Goal: Task Accomplishment & Management: Complete application form

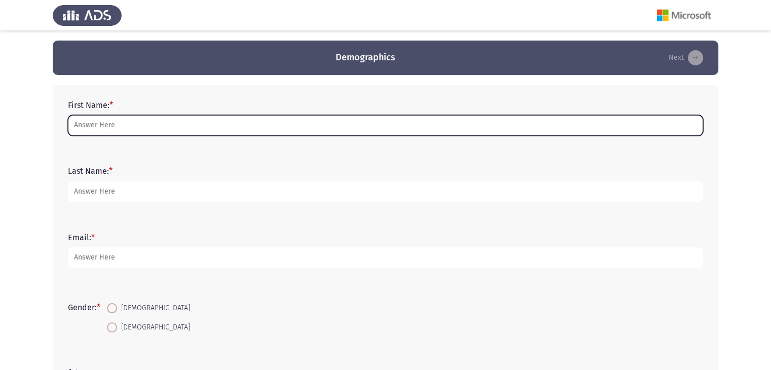
click at [107, 128] on input "First Name: *" at bounding box center [386, 125] width 636 height 21
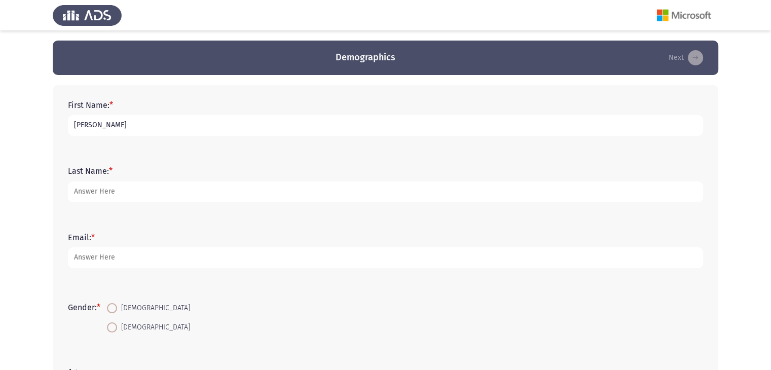
type input "[PERSON_NAME]"
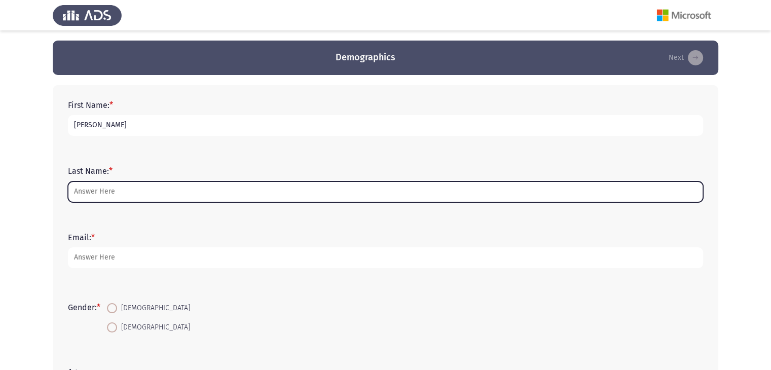
click at [114, 188] on input "Last Name: *" at bounding box center [386, 192] width 636 height 21
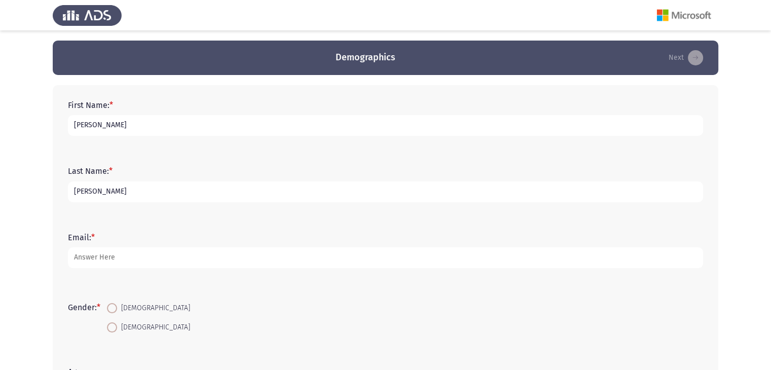
type input "[PERSON_NAME]"
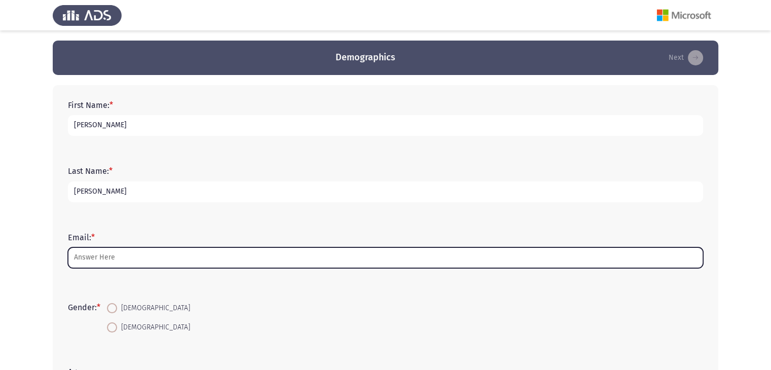
click at [114, 261] on input "Email: *" at bounding box center [386, 258] width 636 height 21
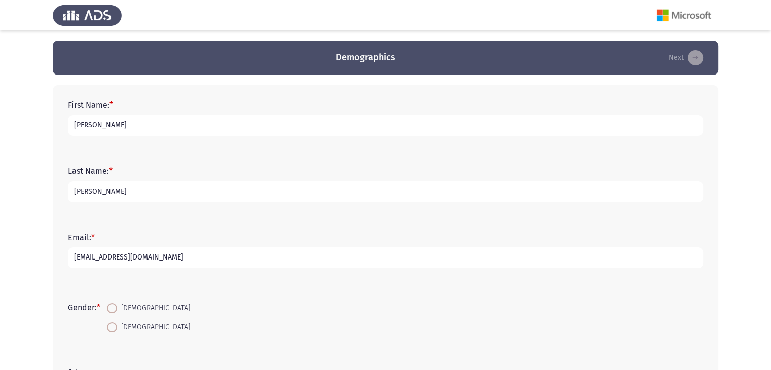
type input "[EMAIL_ADDRESS][DOMAIN_NAME]"
click at [117, 310] on span at bounding box center [112, 308] width 10 height 10
click at [117, 310] on input "[DEMOGRAPHIC_DATA]" at bounding box center [112, 308] width 10 height 10
radio input "true"
click at [107, 323] on input "[DEMOGRAPHIC_DATA]" at bounding box center [112, 328] width 10 height 10
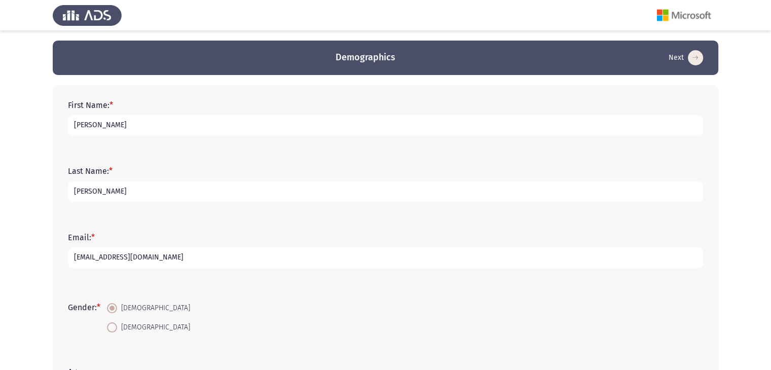
radio input "true"
click at [107, 303] on input "[DEMOGRAPHIC_DATA]" at bounding box center [112, 308] width 10 height 10
radio input "true"
click at [273, 315] on form "Gender: * [DEMOGRAPHIC_DATA] [DEMOGRAPHIC_DATA]" at bounding box center [386, 318] width 636 height 38
click at [114, 309] on span at bounding box center [112, 308] width 5 height 5
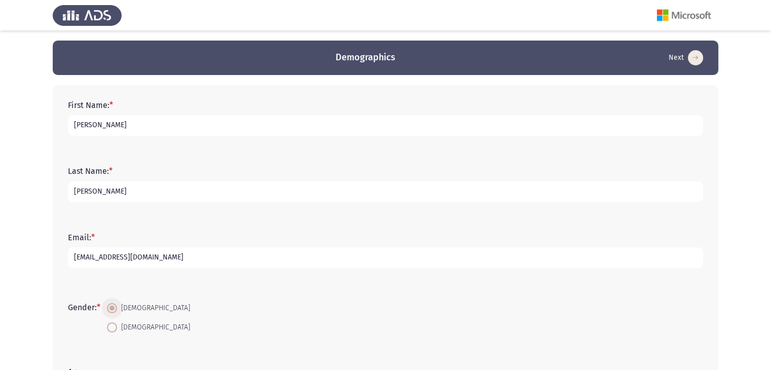
click at [114, 309] on input "[DEMOGRAPHIC_DATA]" at bounding box center [112, 308] width 10 height 10
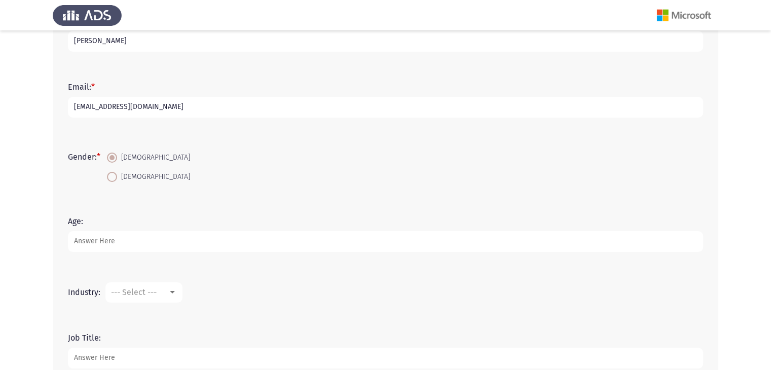
scroll to position [163, 0]
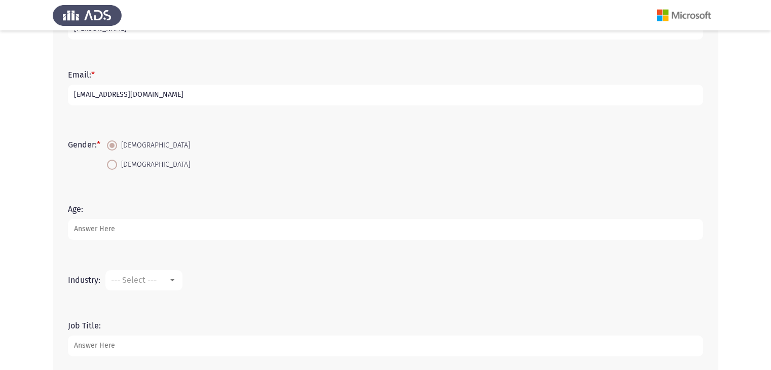
drag, startPoint x: 98, startPoint y: 239, endPoint x: 99, endPoint y: 233, distance: 6.2
click at [99, 233] on div "Age:" at bounding box center [386, 222] width 646 height 46
click at [99, 233] on input "Age:" at bounding box center [386, 229] width 636 height 21
type input "27"
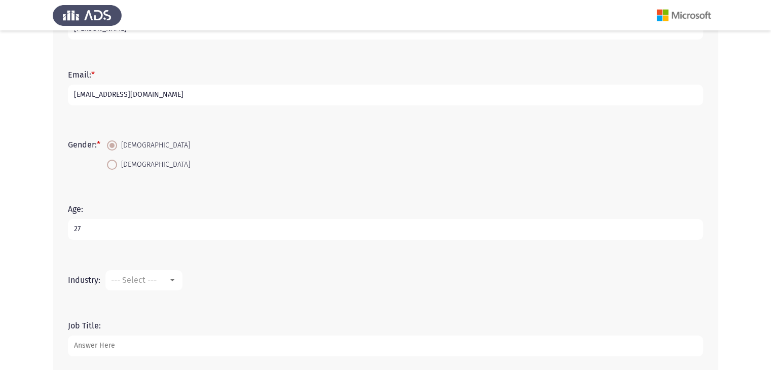
click at [170, 283] on div at bounding box center [172, 280] width 9 height 8
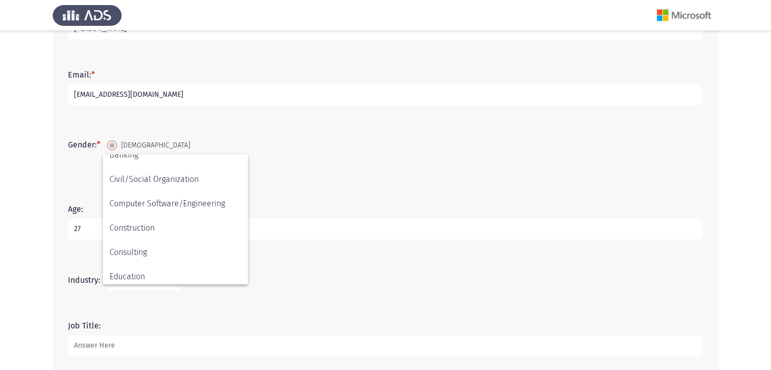
scroll to position [94, 0]
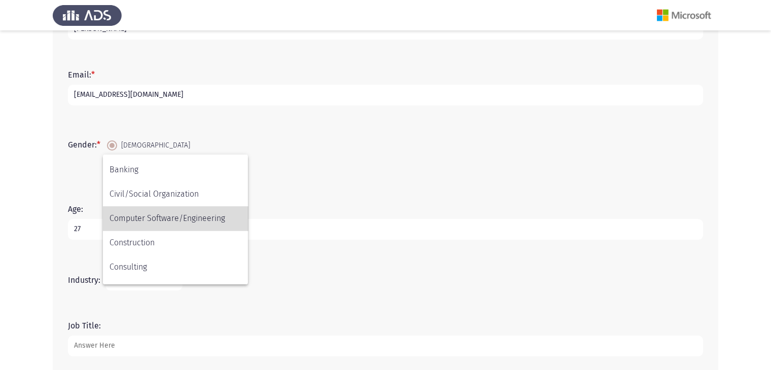
click at [181, 219] on span "Computer Software/Engineering" at bounding box center [176, 218] width 132 height 24
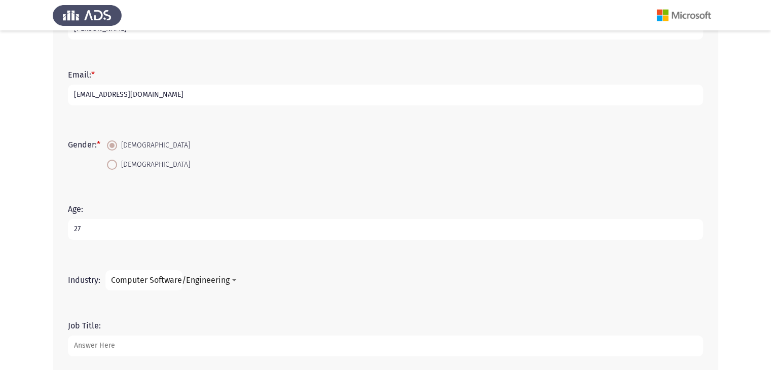
click at [92, 342] on input "Job Title:" at bounding box center [386, 346] width 636 height 21
type input "d"
type input "Data Entry & Customer Service"
click at [683, 309] on div "Job Title: Data Entry & Customer Service" at bounding box center [386, 339] width 646 height 66
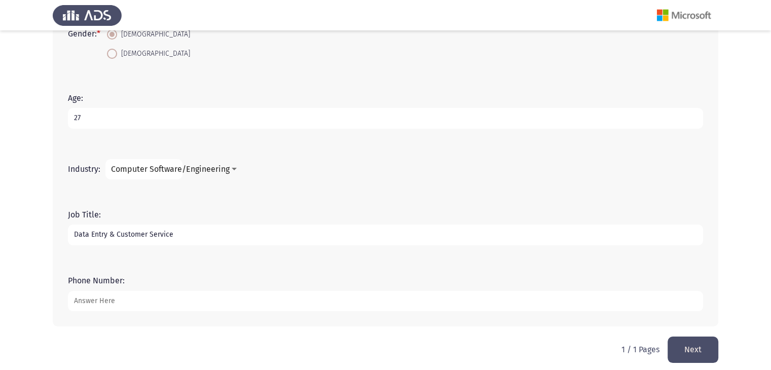
scroll to position [281, 0]
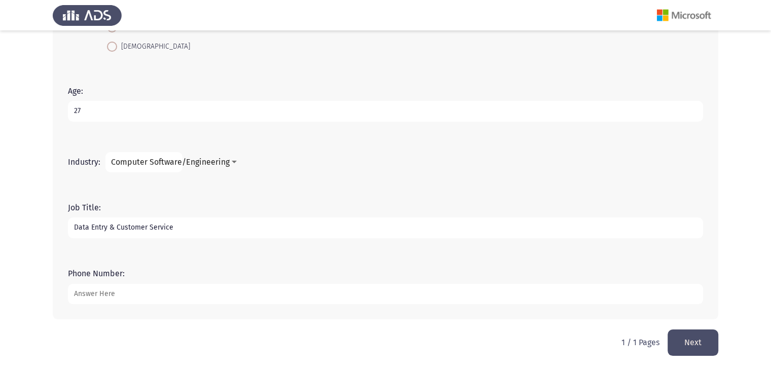
click at [144, 299] on input "Phone Number:" at bounding box center [386, 294] width 636 height 21
type input "01554744074"
click at [698, 342] on button "Next" at bounding box center [693, 343] width 51 height 26
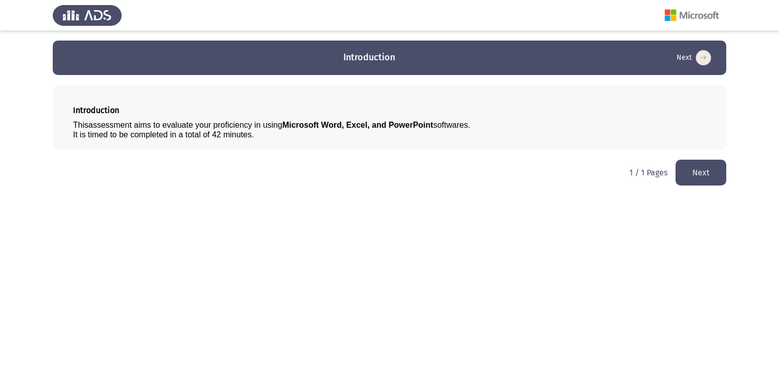
click at [710, 177] on button "Next" at bounding box center [701, 173] width 51 height 26
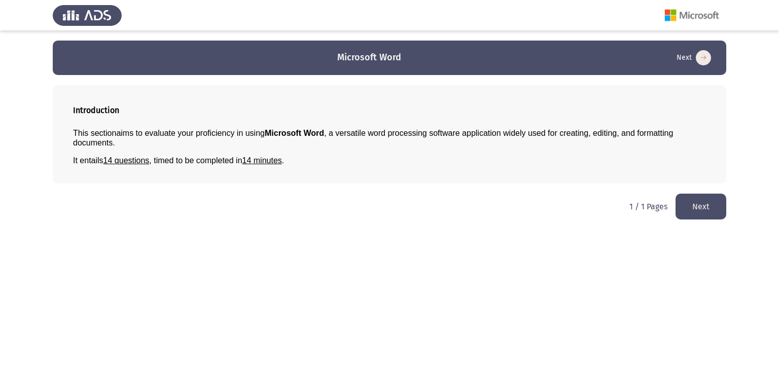
click at [298, 185] on html "Microsoft Word Next Introduction This section aims to evaluate your proficiency…" at bounding box center [389, 115] width 779 height 230
click at [701, 216] on button "Next" at bounding box center [701, 207] width 51 height 26
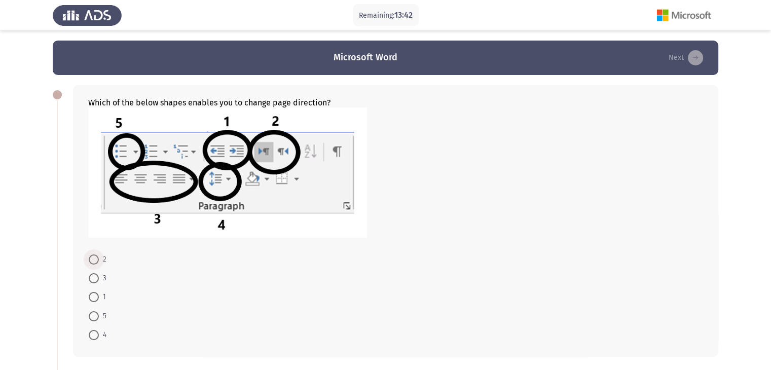
click at [90, 260] on span at bounding box center [94, 260] width 10 height 10
click at [90, 260] on input "2" at bounding box center [94, 260] width 10 height 10
radio input "true"
click at [607, 236] on div at bounding box center [395, 174] width 615 height 132
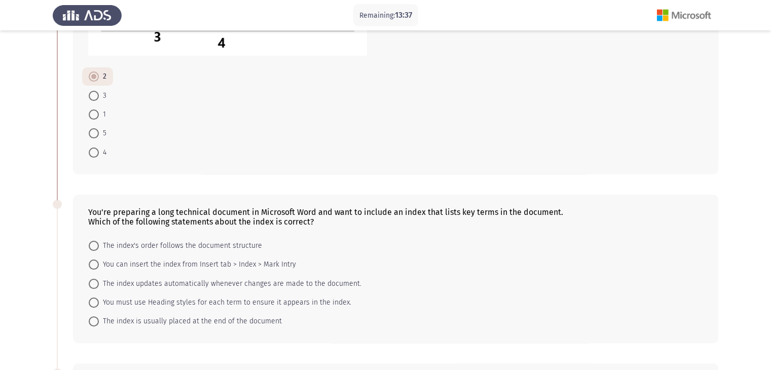
scroll to position [191, 0]
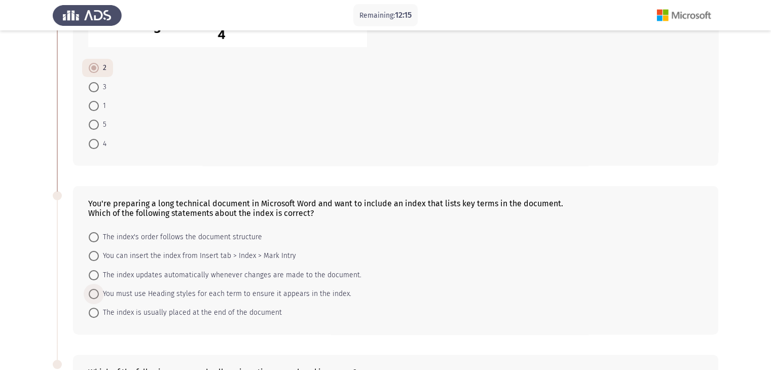
click at [94, 291] on span at bounding box center [94, 294] width 10 height 10
click at [94, 291] on input "You must use Heading styles for each term to ensure it appears in the index." at bounding box center [94, 294] width 10 height 10
radio input "true"
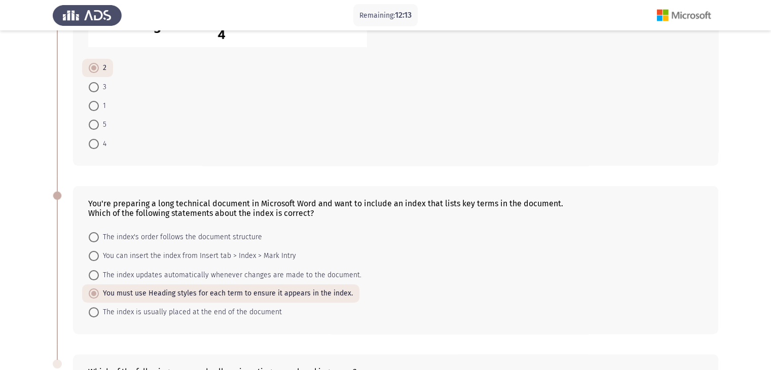
click at [736, 202] on app-assessment-container "Remaining: 12:13 Microsoft Word Next Which of the below shapes enables you to c…" at bounding box center [385, 177] width 771 height 654
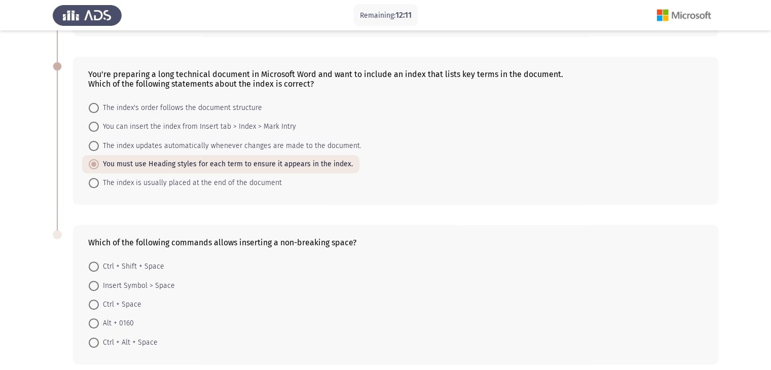
scroll to position [333, 0]
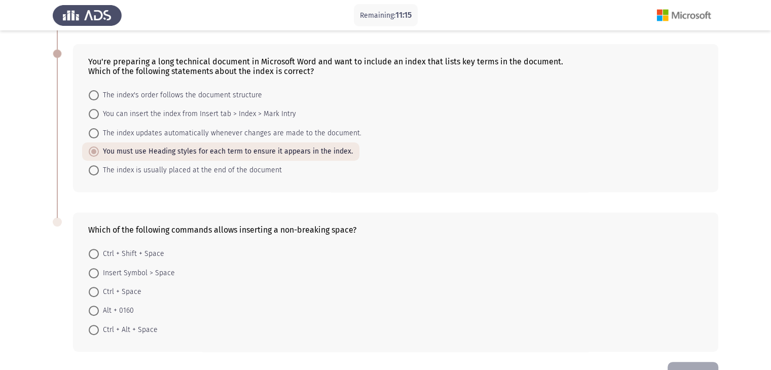
click at [94, 258] on span at bounding box center [94, 254] width 10 height 10
click at [94, 258] on input "Ctrl + Shift + Space" at bounding box center [94, 254] width 10 height 10
radio input "true"
click at [94, 276] on span at bounding box center [94, 272] width 10 height 10
click at [94, 276] on input "Insert Symbol > Space" at bounding box center [94, 272] width 10 height 10
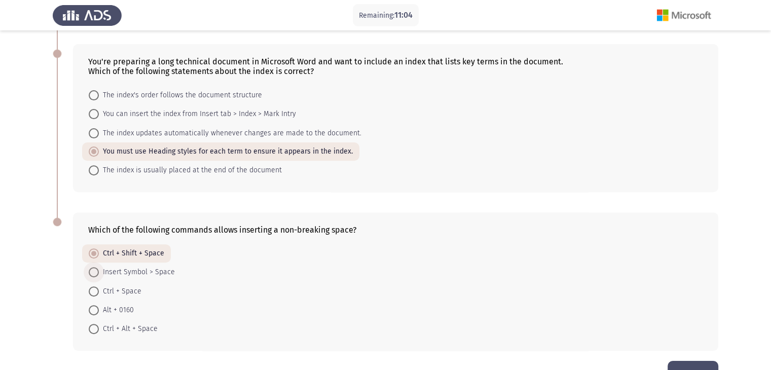
radio input "true"
click at [476, 295] on form "Ctrl + Shift + Space Insert Symbol > Space Ctrl + Space Alt + 0160 Ctrl + Alt +…" at bounding box center [395, 291] width 615 height 94
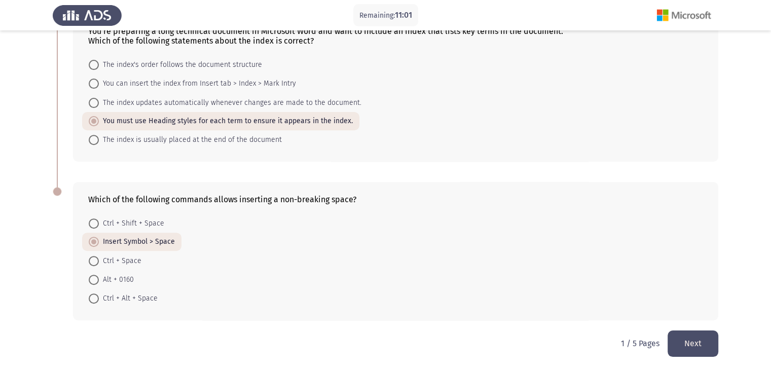
scroll to position [364, 0]
click at [694, 346] on button "Next" at bounding box center [693, 343] width 51 height 26
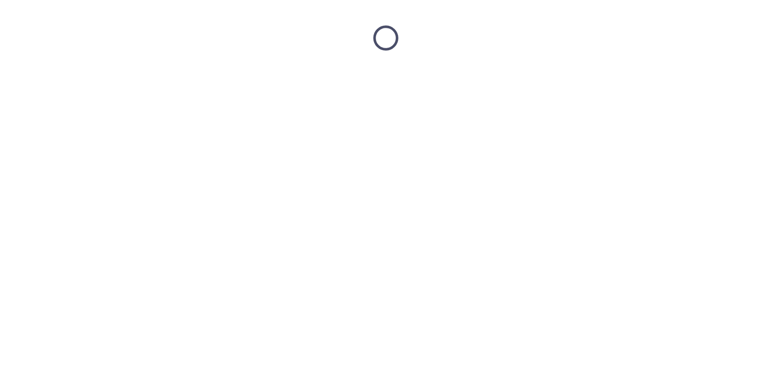
scroll to position [0, 0]
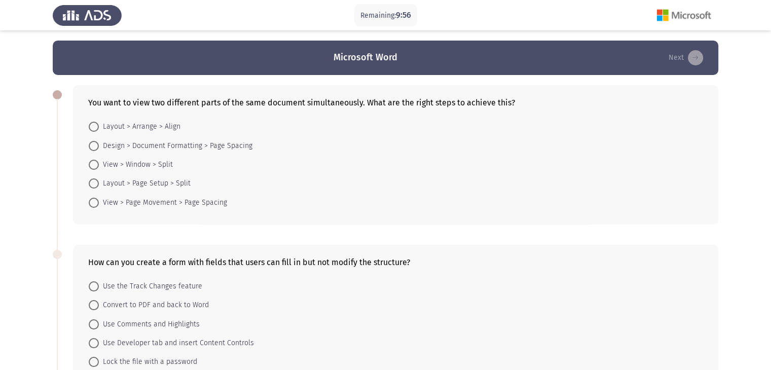
click at [93, 167] on span at bounding box center [94, 165] width 10 height 10
click at [93, 167] on input "View > Window > Split" at bounding box center [94, 165] width 10 height 10
radio input "true"
click at [688, 291] on form "Use the Track Changes feature Convert to PDF and back to Word Use Comments and …" at bounding box center [395, 323] width 615 height 95
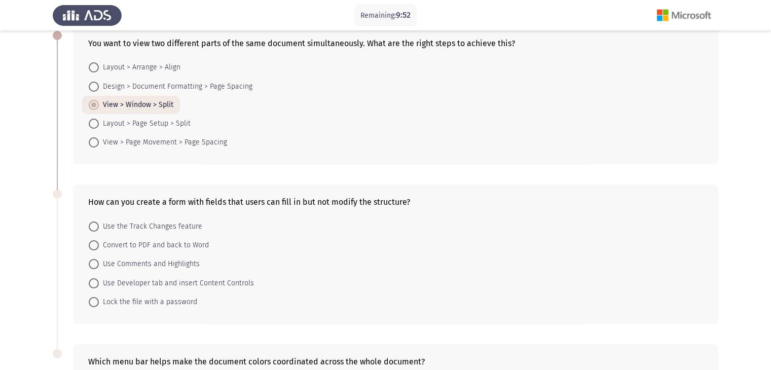
scroll to position [61, 0]
click at [98, 303] on span at bounding box center [94, 301] width 10 height 10
click at [98, 303] on input "Lock the file with a password" at bounding box center [94, 301] width 10 height 10
radio input "true"
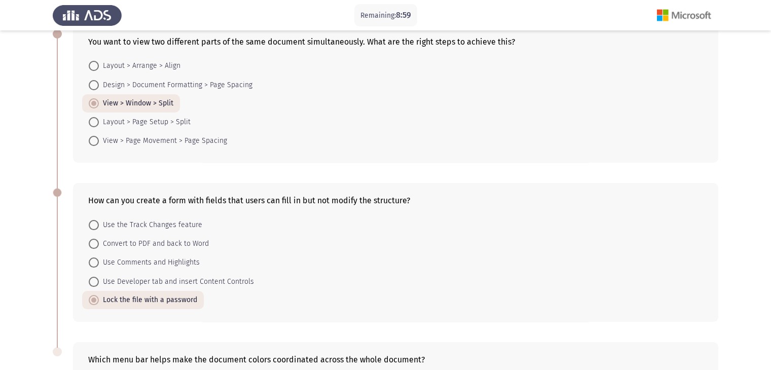
click at [704, 148] on div "You want to view two different parts of the same document simultaneously. What …" at bounding box center [396, 93] width 646 height 138
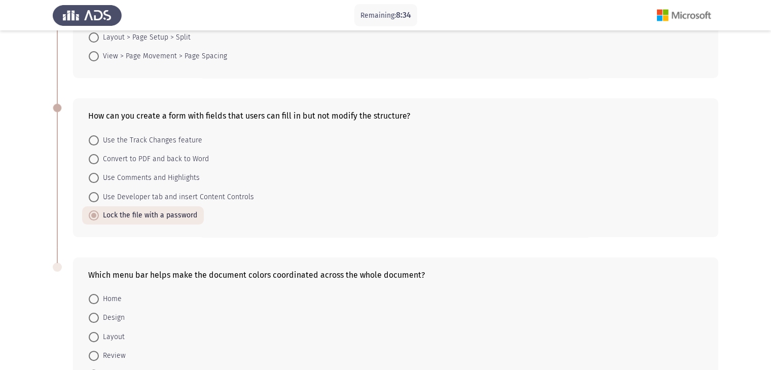
scroll to position [222, 0]
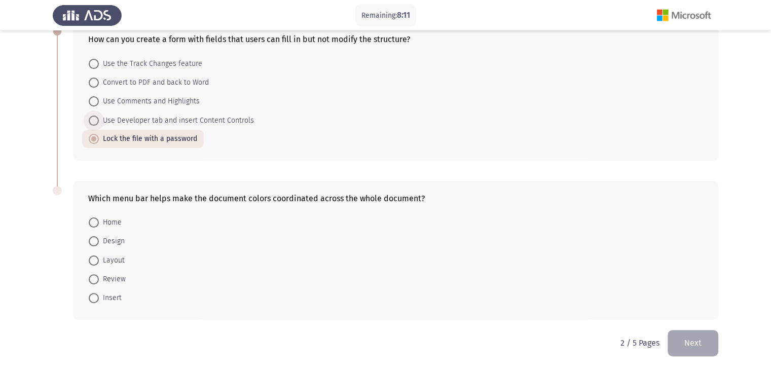
click at [95, 124] on span at bounding box center [94, 121] width 10 height 10
click at [95, 124] on input "Use Developer tab and insert Content Controls" at bounding box center [94, 121] width 10 height 10
radio input "true"
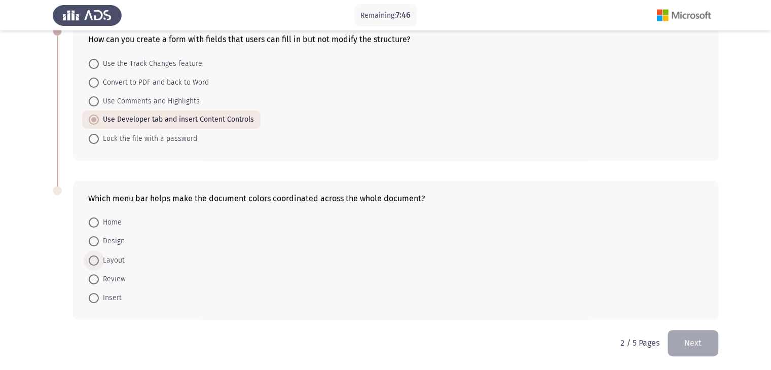
click at [92, 259] on span at bounding box center [94, 261] width 10 height 10
click at [92, 259] on input "Layout" at bounding box center [94, 261] width 10 height 10
radio input "true"
click at [92, 240] on span at bounding box center [94, 242] width 10 height 10
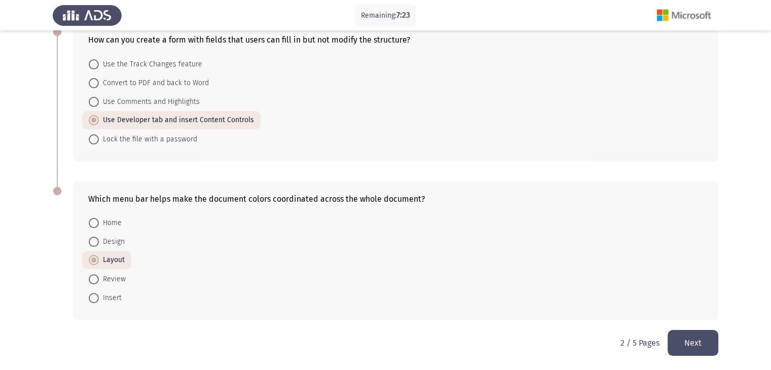
click at [92, 240] on input "Design" at bounding box center [94, 242] width 10 height 10
radio input "true"
click at [101, 259] on span "Layout" at bounding box center [112, 260] width 26 height 12
click at [99, 259] on input "Layout" at bounding box center [94, 260] width 10 height 10
radio input "true"
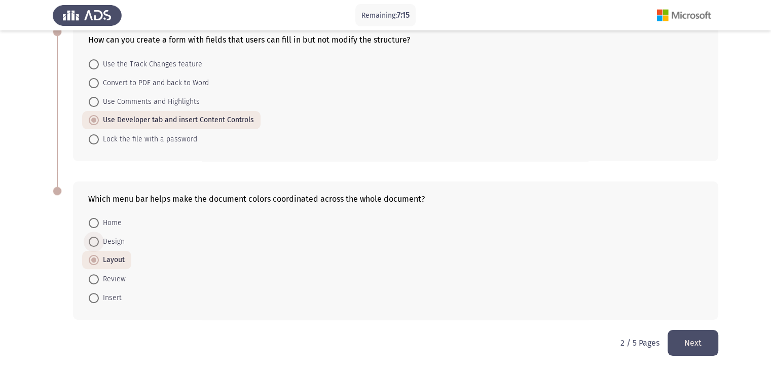
click at [91, 244] on span at bounding box center [94, 242] width 10 height 10
click at [91, 244] on input "Design" at bounding box center [94, 242] width 10 height 10
radio input "true"
click at [700, 337] on button "Next" at bounding box center [693, 343] width 51 height 26
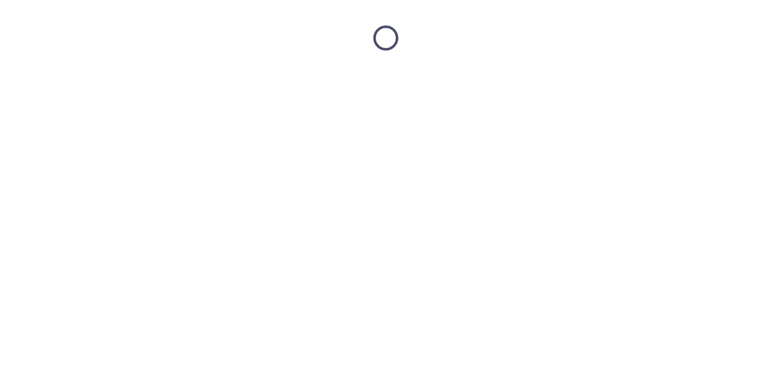
scroll to position [0, 0]
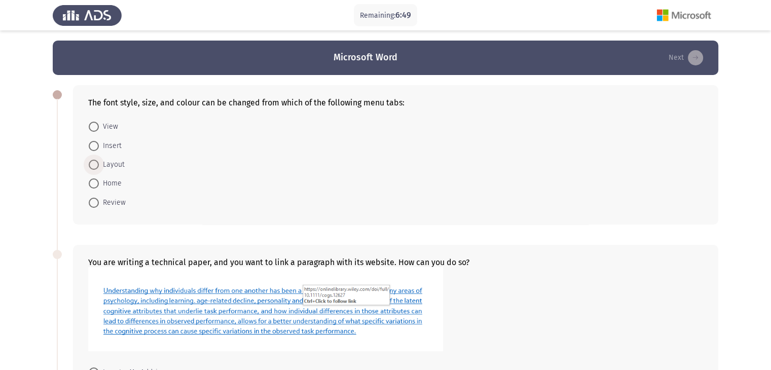
click at [89, 165] on span at bounding box center [94, 165] width 10 height 10
click at [89, 165] on input "Layout" at bounding box center [94, 165] width 10 height 10
radio input "true"
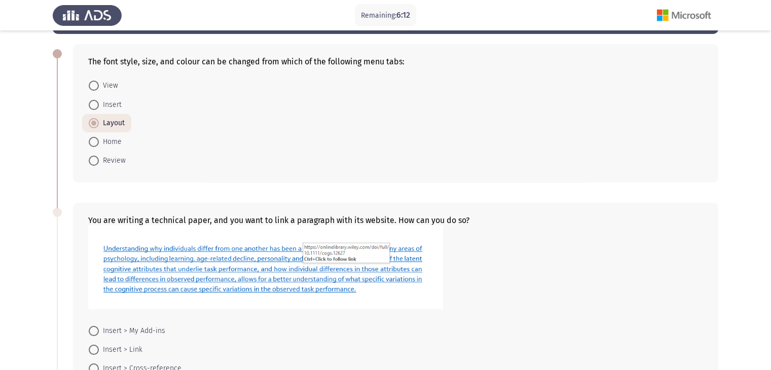
scroll to position [41, 0]
click at [97, 100] on span at bounding box center [94, 105] width 10 height 10
click at [97, 100] on input "Insert" at bounding box center [94, 105] width 10 height 10
radio input "true"
click at [120, 144] on span "Home" at bounding box center [110, 142] width 23 height 12
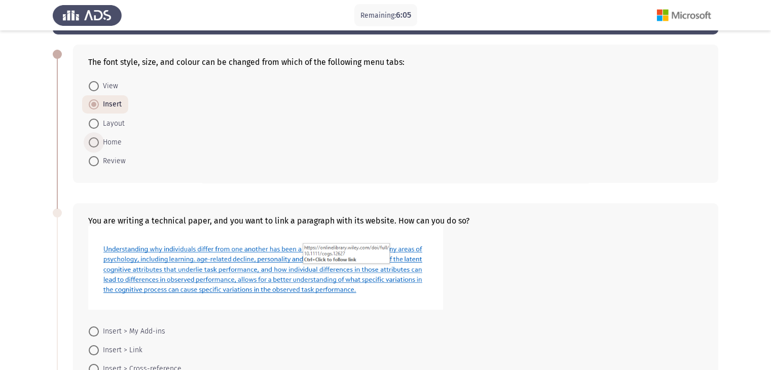
click at [99, 144] on input "Home" at bounding box center [94, 142] width 10 height 10
radio input "true"
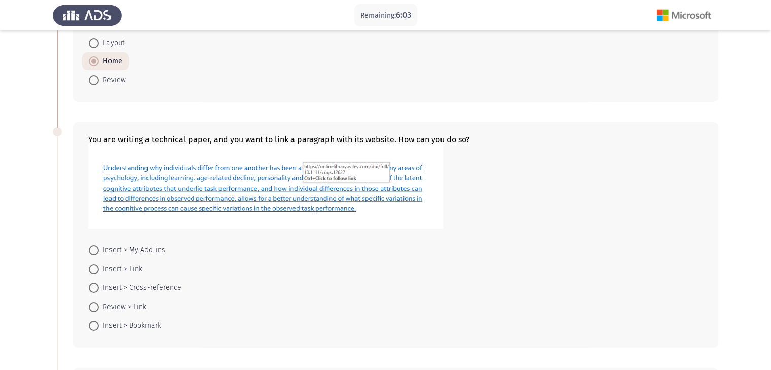
scroll to position [142, 0]
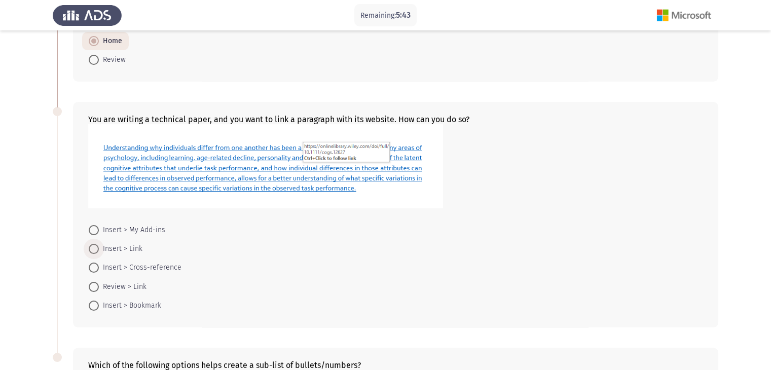
click at [113, 249] on span "Insert > Link" at bounding box center [121, 249] width 44 height 12
click at [99, 249] on input "Insert > Link" at bounding box center [94, 249] width 10 height 10
radio input "true"
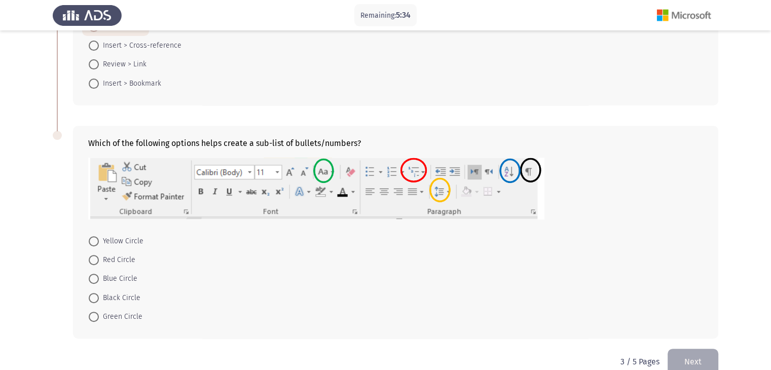
scroll to position [365, 0]
click at [101, 258] on span "Red Circle" at bounding box center [117, 259] width 37 height 12
click at [99, 258] on input "Red Circle" at bounding box center [94, 259] width 10 height 10
radio input "true"
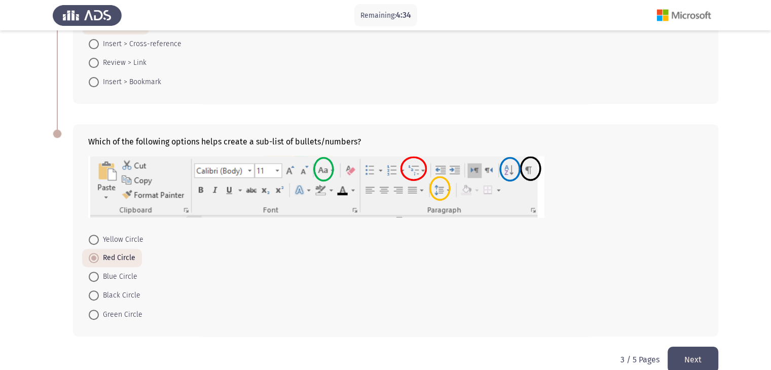
scroll to position [381, 0]
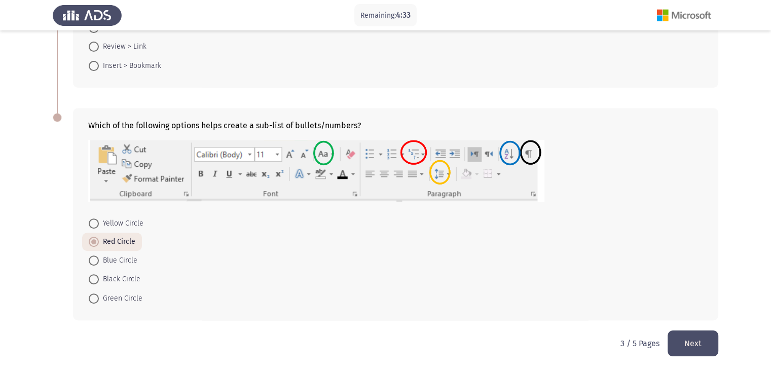
click at [688, 350] on button "Next" at bounding box center [693, 344] width 51 height 26
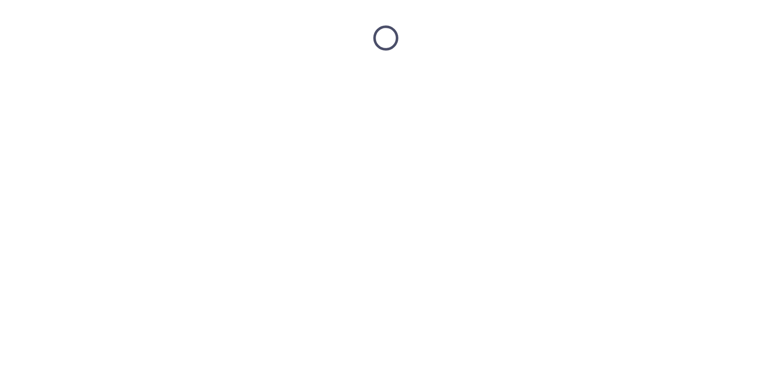
scroll to position [0, 0]
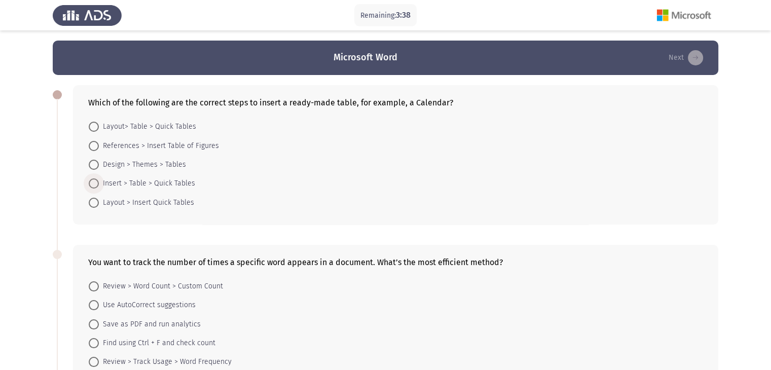
click at [99, 182] on span "Insert > Table > Quick Tables" at bounding box center [147, 184] width 96 height 12
click at [99, 182] on input "Insert > Table > Quick Tables" at bounding box center [94, 184] width 10 height 10
radio input "true"
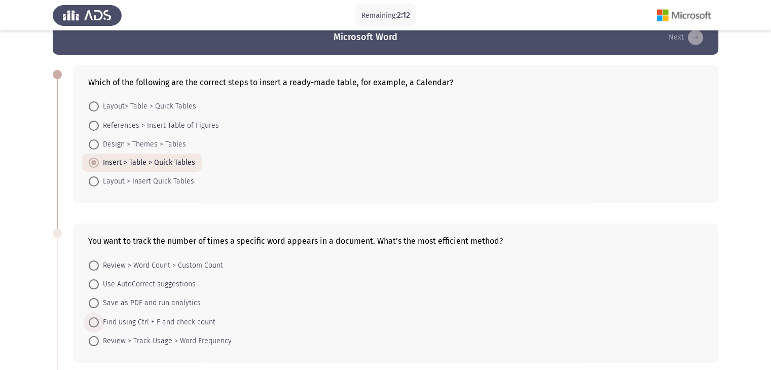
click at [96, 323] on span at bounding box center [94, 323] width 10 height 10
click at [96, 323] on input "Find using Ctrl + F and check count" at bounding box center [94, 323] width 10 height 10
radio input "true"
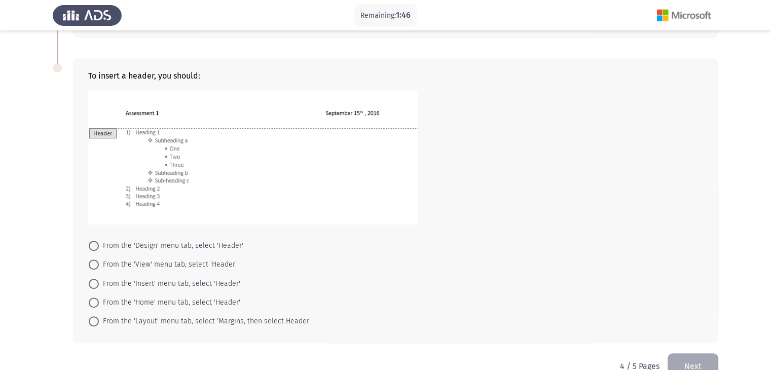
scroll to position [365, 0]
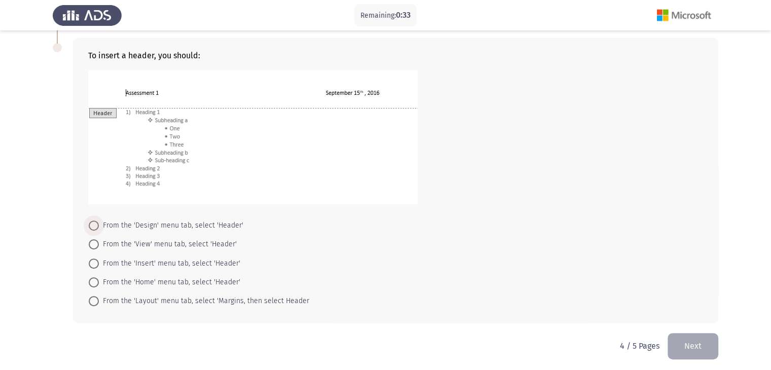
click at [97, 224] on span at bounding box center [94, 226] width 10 height 10
click at [97, 224] on input "From the 'Design' menu tab, select 'Header'" at bounding box center [94, 226] width 10 height 10
radio input "true"
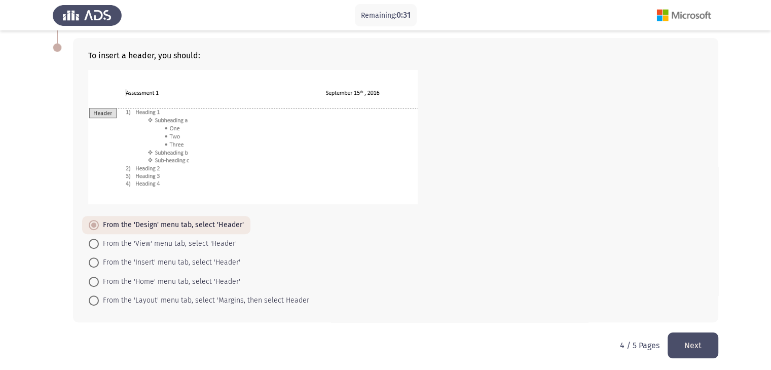
click at [685, 345] on button "Next" at bounding box center [693, 346] width 51 height 26
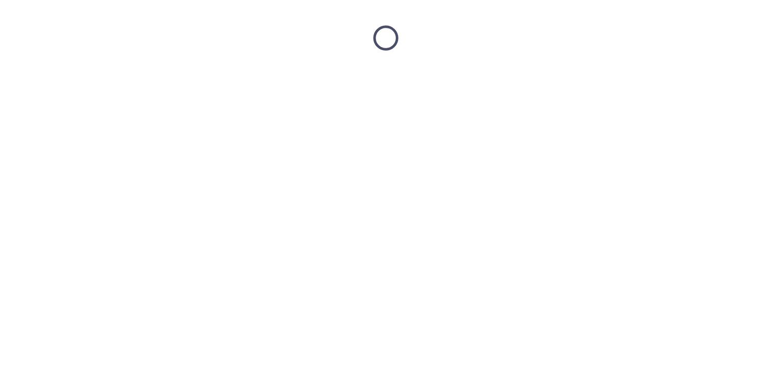
scroll to position [0, 0]
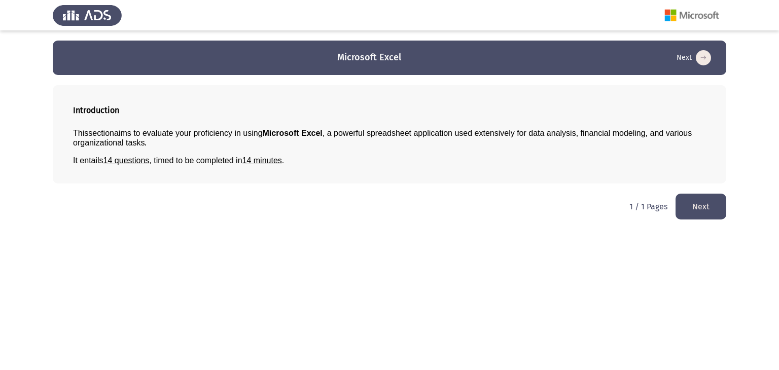
click at [509, 230] on html "Microsoft Excel Next Introduction This section aims to evaluate your proficienc…" at bounding box center [389, 115] width 779 height 230
click at [693, 202] on button "Next" at bounding box center [701, 207] width 51 height 26
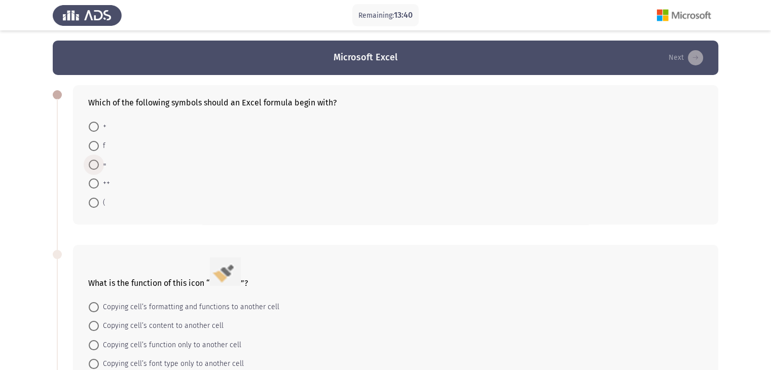
click at [97, 165] on span at bounding box center [94, 165] width 10 height 10
click at [97, 165] on input "=" at bounding box center [94, 165] width 10 height 10
radio input "true"
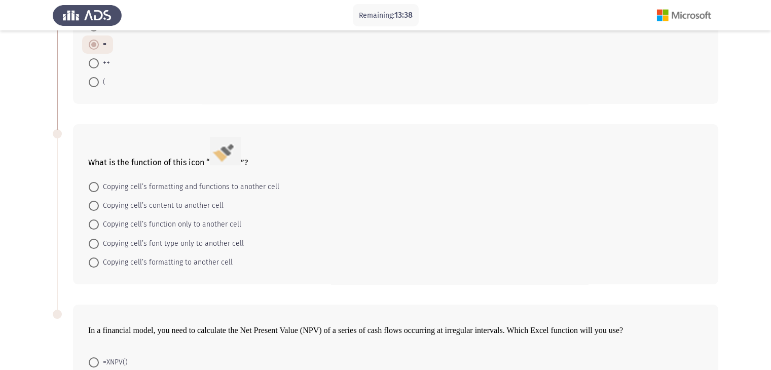
scroll to position [142, 0]
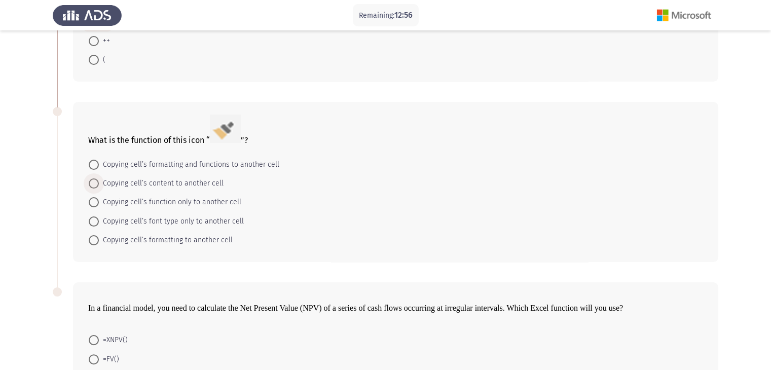
click at [95, 185] on span at bounding box center [94, 184] width 10 height 10
click at [95, 185] on input "Copying cell’s content to another cell" at bounding box center [94, 184] width 10 height 10
radio input "true"
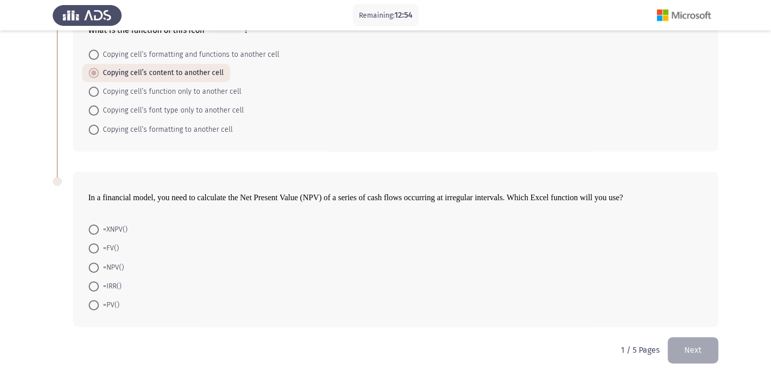
scroll to position [259, 0]
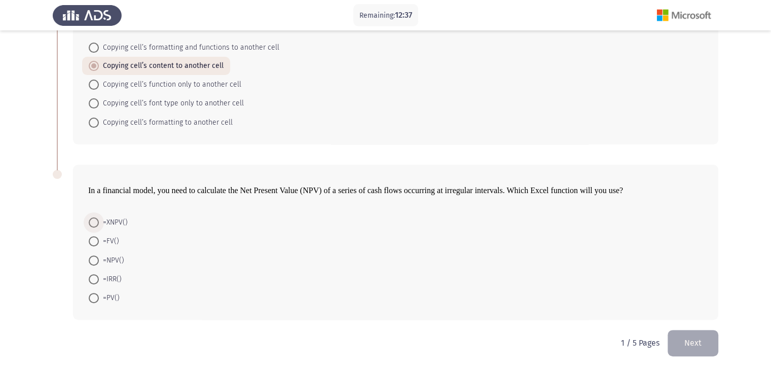
click at [95, 218] on span at bounding box center [94, 223] width 10 height 10
click at [95, 218] on input "=XNPV()" at bounding box center [94, 223] width 10 height 10
radio input "true"
click at [93, 260] on span at bounding box center [94, 260] width 10 height 10
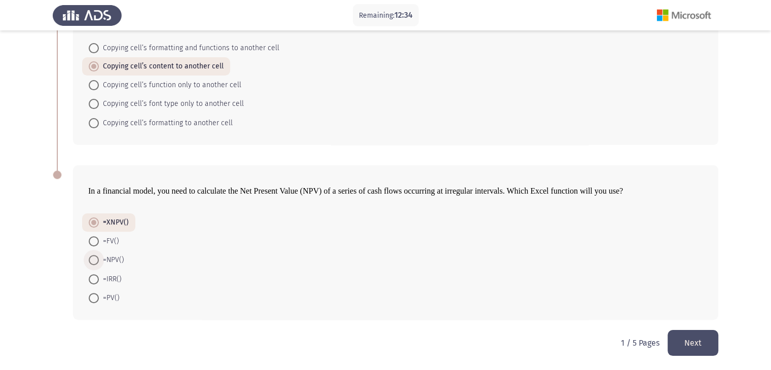
click at [93, 260] on input "=NPV()" at bounding box center [94, 260] width 10 height 10
radio input "true"
click at [682, 337] on button "Next" at bounding box center [693, 343] width 51 height 26
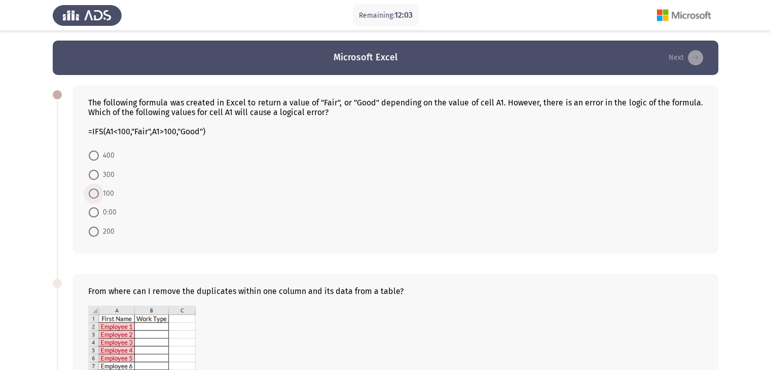
click at [91, 191] on span at bounding box center [94, 194] width 10 height 10
click at [91, 191] on input "100" at bounding box center [94, 194] width 10 height 10
radio input "true"
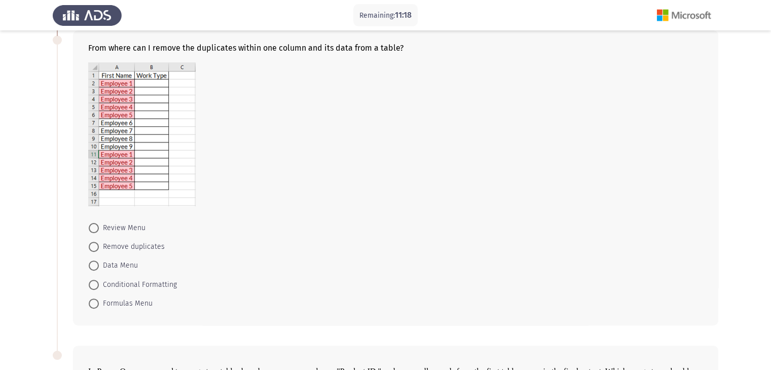
scroll to position [243, 0]
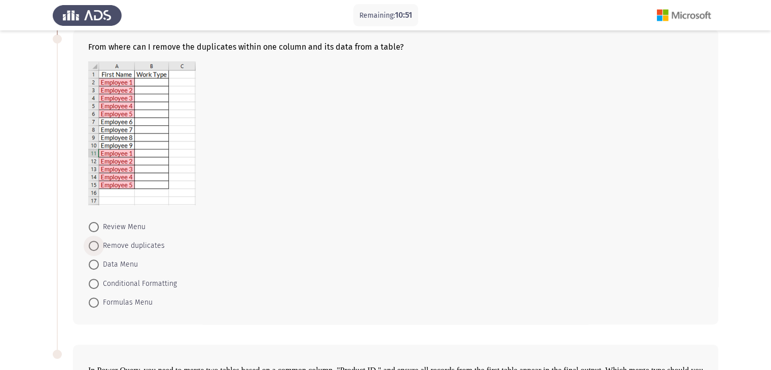
click at [96, 246] on span at bounding box center [94, 246] width 10 height 10
click at [96, 246] on input "Remove duplicates" at bounding box center [94, 246] width 10 height 10
radio input "true"
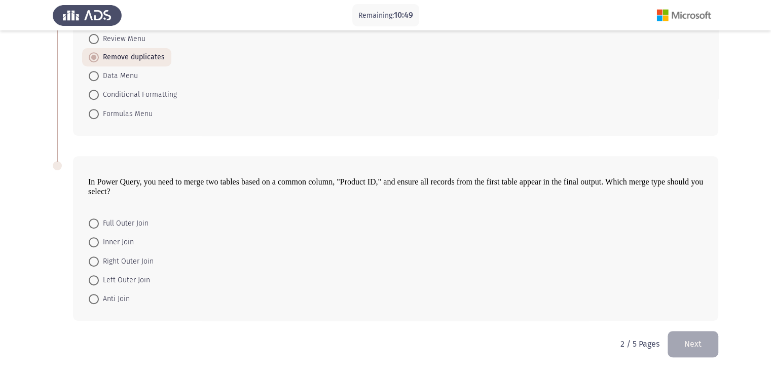
scroll to position [433, 0]
click at [193, 186] on p "In Power Query, you need to merge two tables based on a common column, "Product…" at bounding box center [395, 185] width 615 height 19
click at [92, 226] on span at bounding box center [94, 222] width 10 height 10
click at [92, 226] on input "Full Outer Join" at bounding box center [94, 222] width 10 height 10
radio input "true"
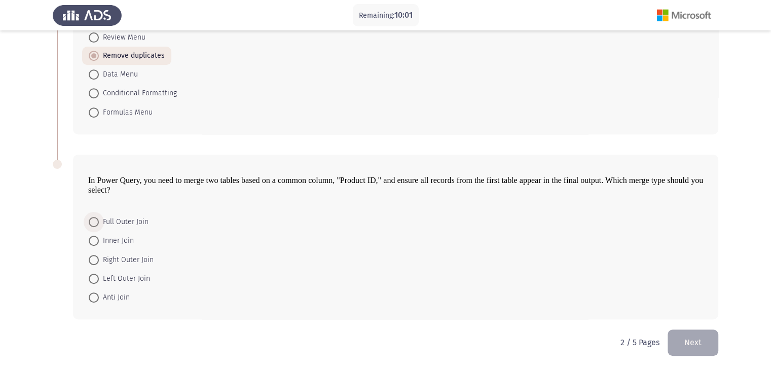
scroll to position [433, 0]
click at [692, 343] on button "Next" at bounding box center [693, 343] width 51 height 26
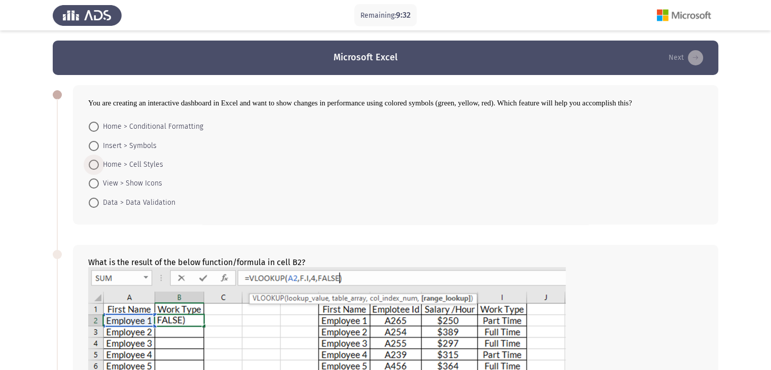
click at [95, 165] on span at bounding box center [94, 165] width 10 height 10
click at [95, 165] on input "Home > Cell Styles" at bounding box center [94, 165] width 10 height 10
radio input "true"
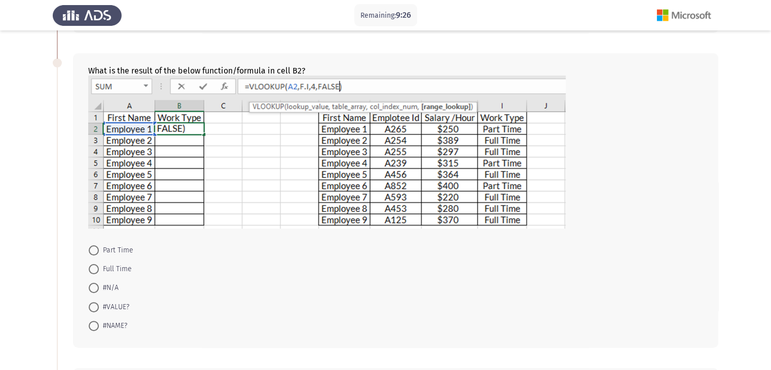
scroll to position [203, 0]
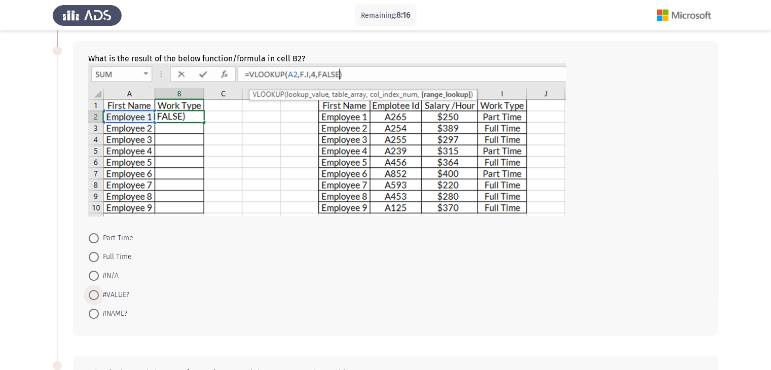
click at [93, 294] on span at bounding box center [94, 295] width 10 height 10
click at [93, 294] on input "#VALUE?" at bounding box center [94, 295] width 10 height 10
radio input "true"
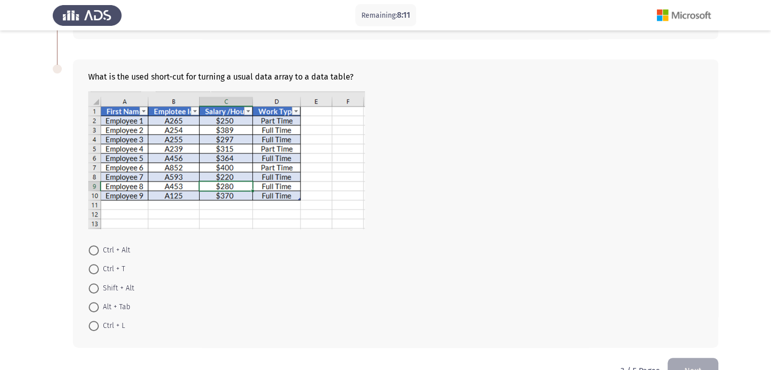
scroll to position [507, 0]
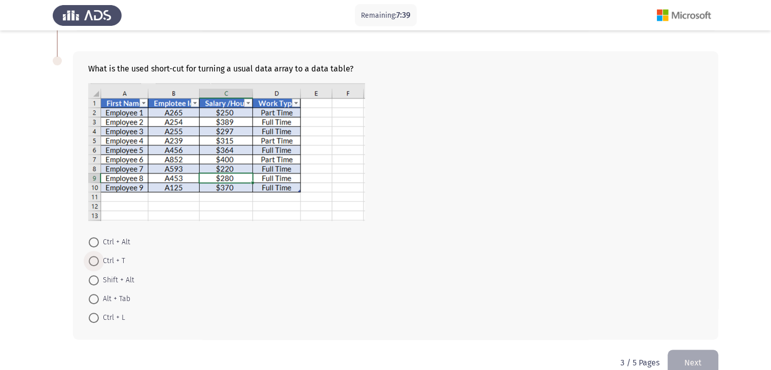
click at [94, 260] on span at bounding box center [94, 261] width 10 height 10
click at [94, 260] on input "Ctrl + T" at bounding box center [94, 261] width 10 height 10
radio input "true"
click at [697, 362] on button "Next" at bounding box center [693, 362] width 51 height 26
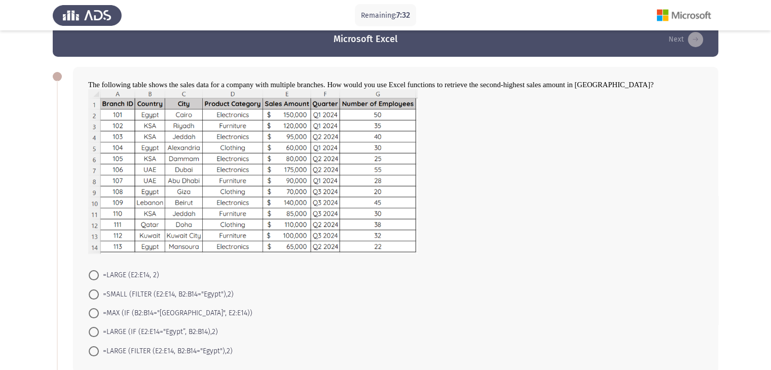
scroll to position [20, 0]
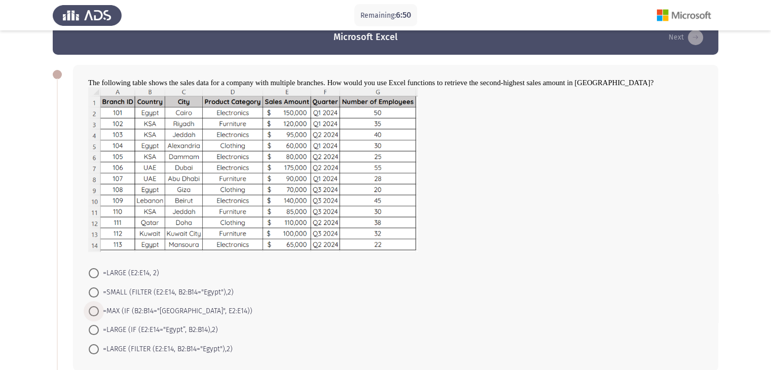
click at [94, 310] on span at bounding box center [94, 311] width 10 height 10
click at [94, 310] on input "=MAX (IF (B2:B14="[GEOGRAPHIC_DATA]", E2:E14))" at bounding box center [94, 311] width 10 height 10
radio input "true"
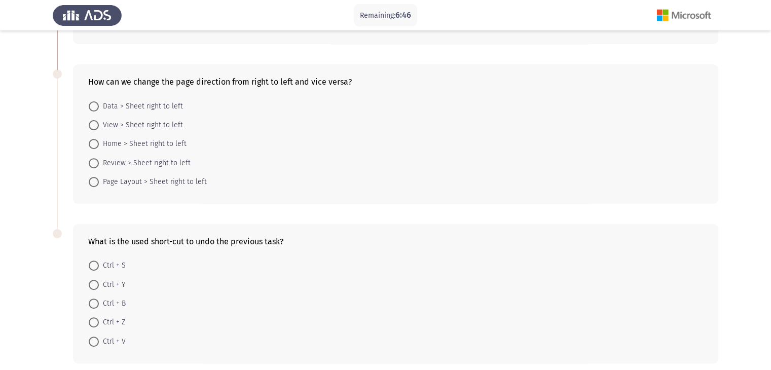
scroll to position [365, 0]
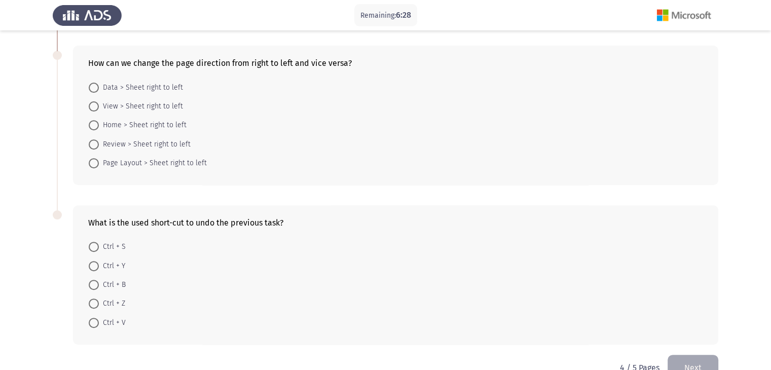
click at [93, 124] on span at bounding box center [94, 125] width 10 height 10
click at [93, 124] on input "Home > Sheet right to left" at bounding box center [94, 125] width 10 height 10
radio input "true"
click at [95, 301] on span at bounding box center [94, 303] width 10 height 10
click at [95, 301] on input "Ctrl + Z" at bounding box center [94, 303] width 10 height 10
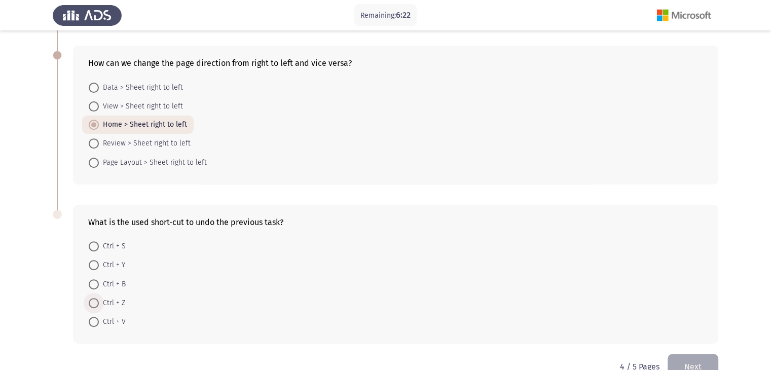
radio input "true"
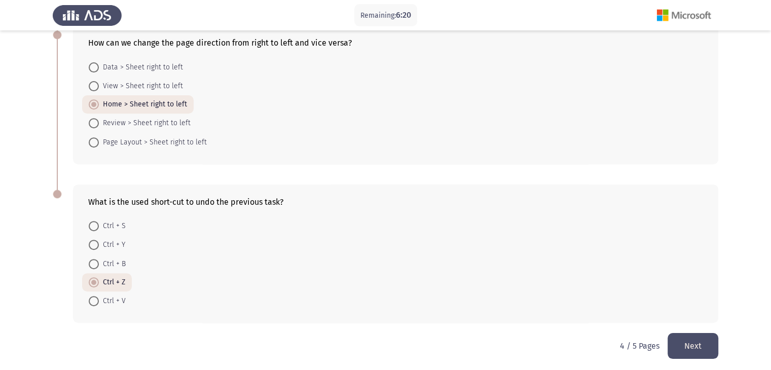
scroll to position [389, 0]
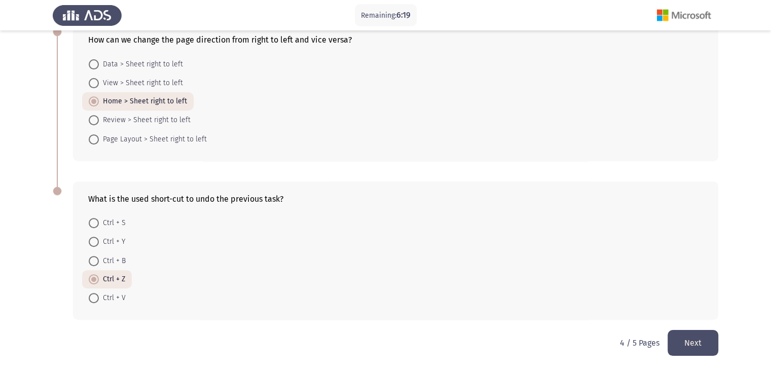
click at [701, 345] on button "Next" at bounding box center [693, 343] width 51 height 26
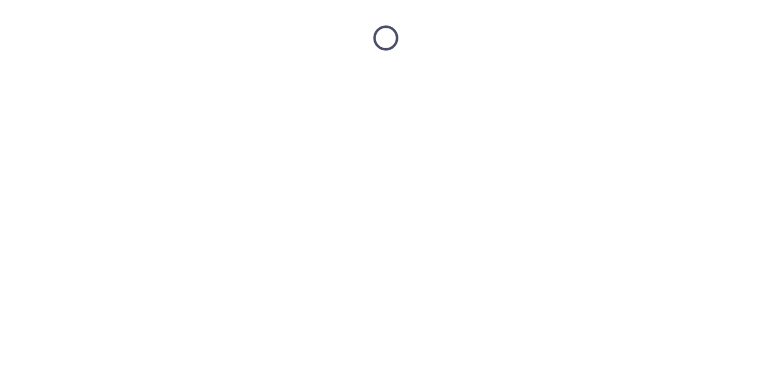
scroll to position [0, 0]
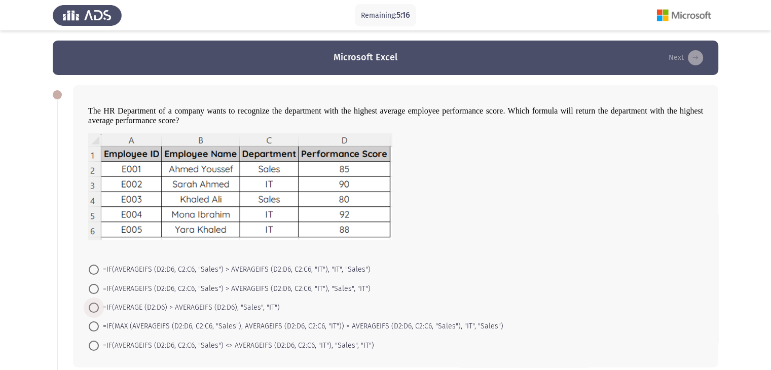
click at [94, 305] on span at bounding box center [94, 308] width 10 height 10
click at [94, 305] on input "=IF(AVERAGE (D2:D6) > AVERAGEIFS (D2:D6), "Sales", "IT")" at bounding box center [94, 308] width 10 height 10
radio input "true"
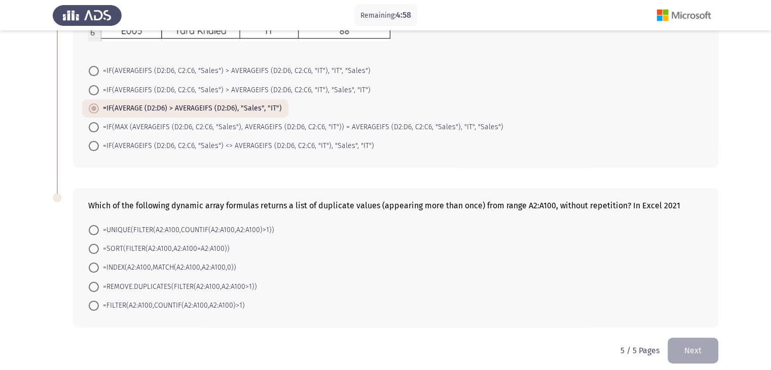
scroll to position [206, 0]
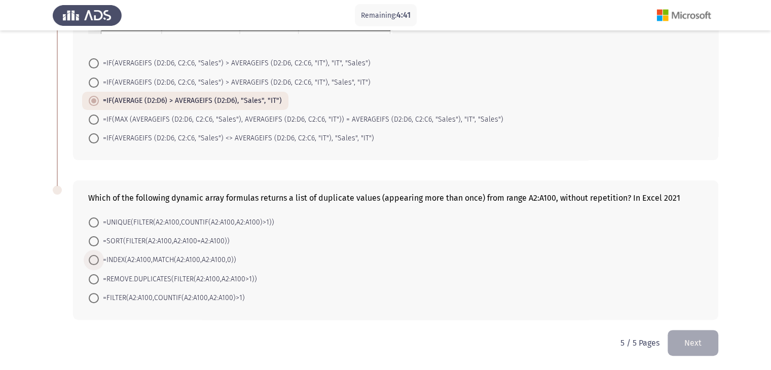
click at [94, 256] on span at bounding box center [94, 260] width 10 height 10
click at [94, 256] on input "=INDEX(A2:A100,MATCH(A2:A100,A2:A100,0))" at bounding box center [94, 260] width 10 height 10
radio input "true"
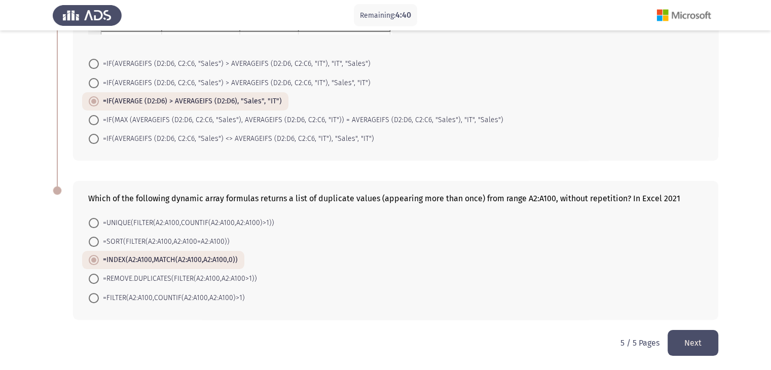
click at [684, 335] on button "Next" at bounding box center [693, 343] width 51 height 26
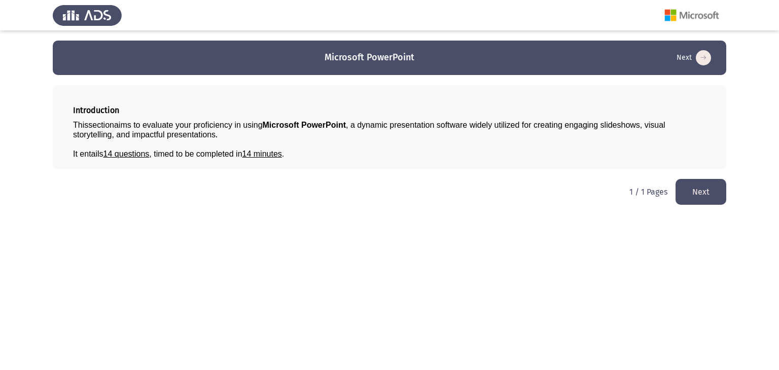
click at [700, 183] on button "Next" at bounding box center [701, 192] width 51 height 26
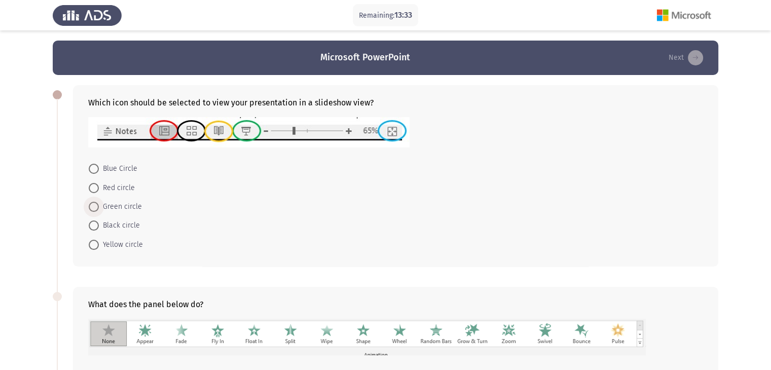
click at [95, 210] on span at bounding box center [94, 207] width 10 height 10
click at [95, 210] on input "Green circle" at bounding box center [94, 207] width 10 height 10
radio input "true"
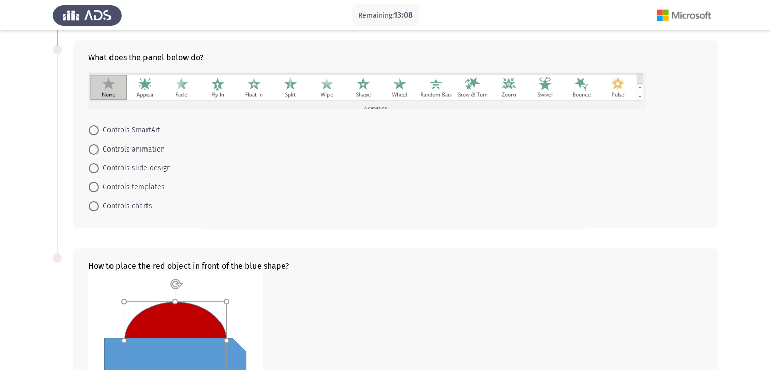
scroll to position [243, 0]
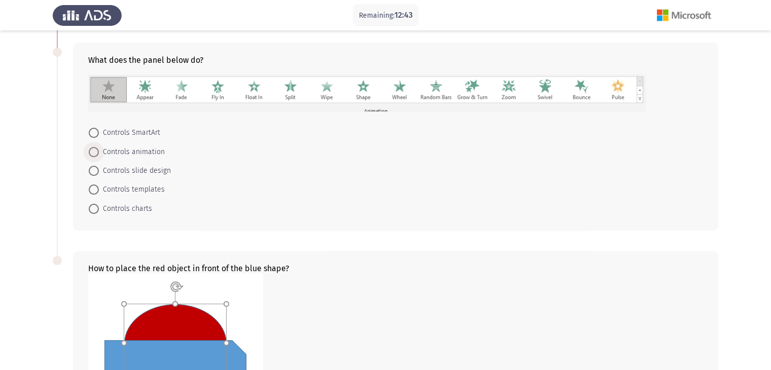
click at [91, 151] on span at bounding box center [94, 152] width 10 height 10
click at [91, 151] on input "Controls animation" at bounding box center [94, 152] width 10 height 10
radio input "true"
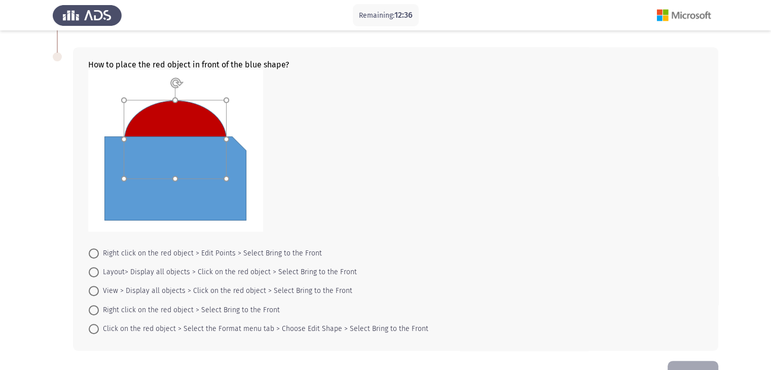
scroll to position [467, 0]
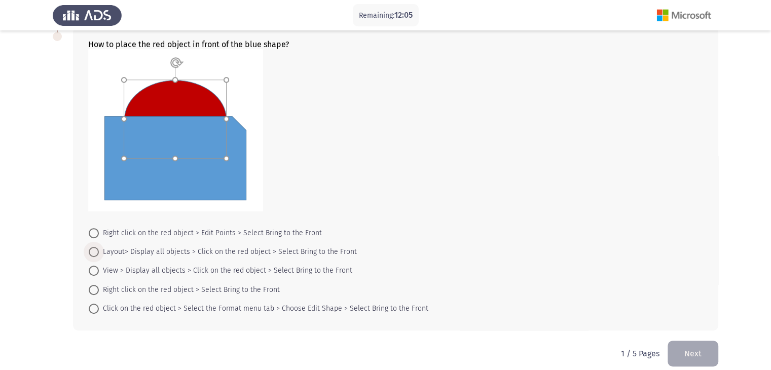
click at [95, 251] on span at bounding box center [94, 252] width 10 height 10
click at [95, 251] on input "Layout> Display all objects > Click on the red object > Select Bring to the Fro…" at bounding box center [94, 252] width 10 height 10
radio input "true"
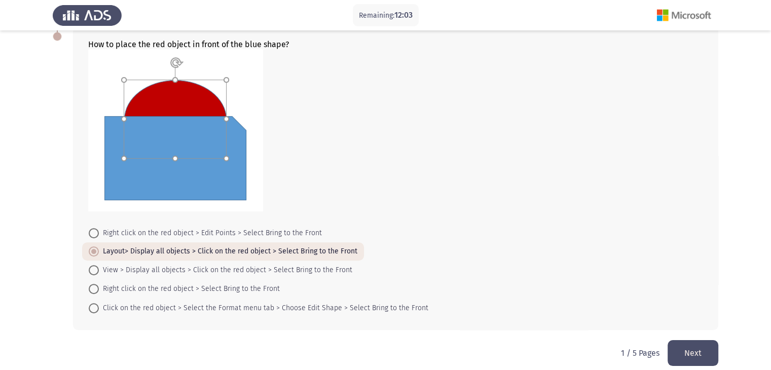
click at [708, 347] on button "Next" at bounding box center [693, 353] width 51 height 26
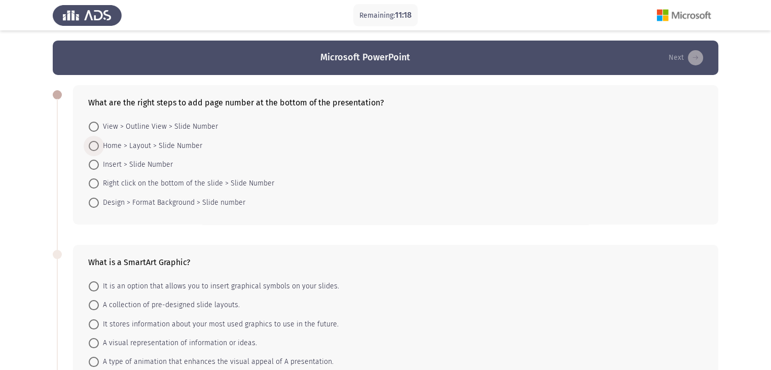
click at [99, 145] on span "Home > Layout > Slide Number" at bounding box center [150, 146] width 103 height 12
click at [99, 145] on input "Home > Layout > Slide Number" at bounding box center [94, 146] width 10 height 10
radio input "true"
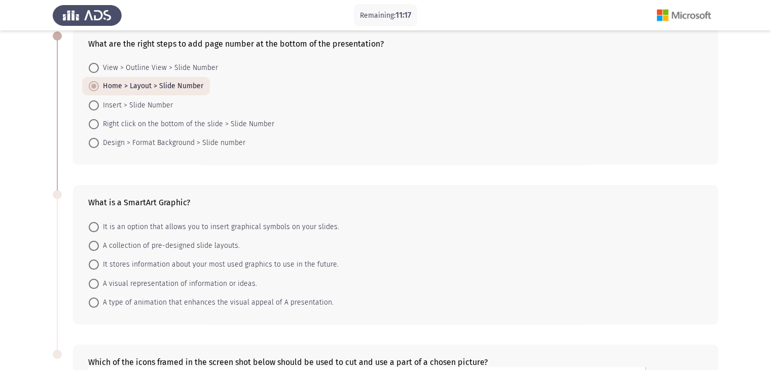
scroll to position [61, 0]
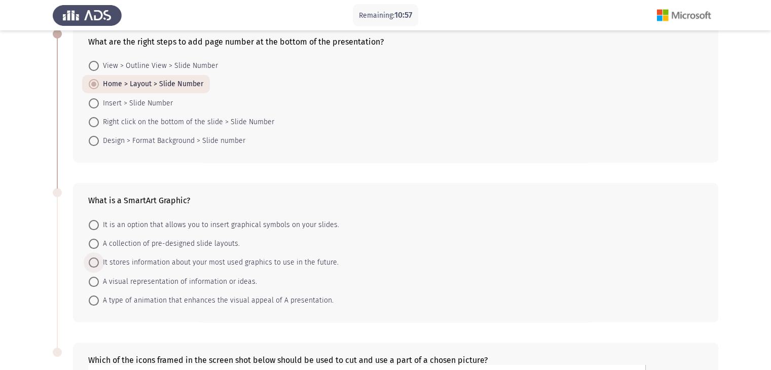
click at [91, 262] on span at bounding box center [94, 263] width 10 height 10
click at [91, 262] on input "It stores information about your most used graphics to use in the future." at bounding box center [94, 263] width 10 height 10
radio input "true"
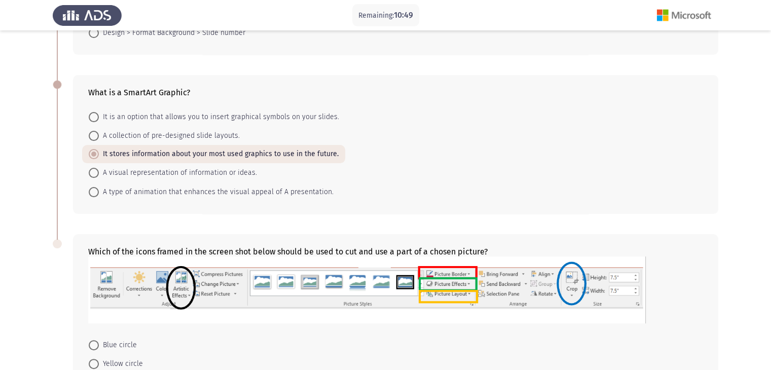
scroll to position [292, 0]
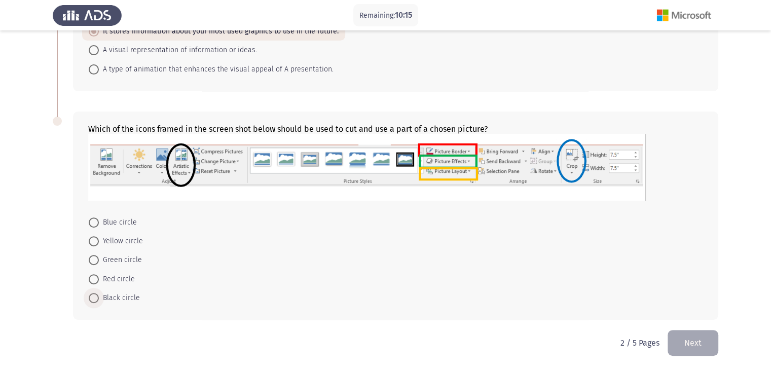
click at [95, 295] on span at bounding box center [94, 298] width 10 height 10
click at [95, 295] on input "Black circle" at bounding box center [94, 298] width 10 height 10
radio input "true"
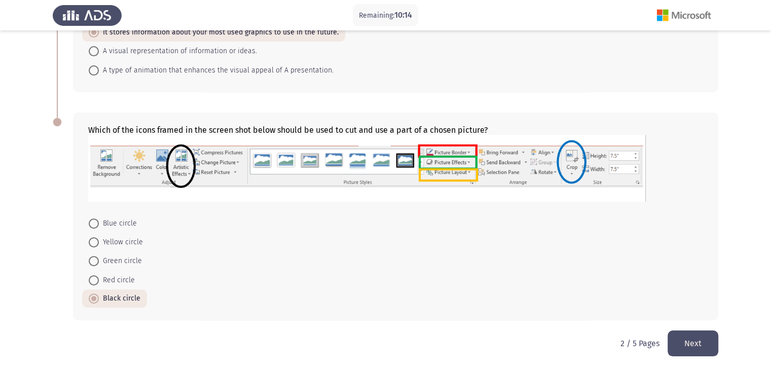
click at [694, 337] on button "Next" at bounding box center [693, 344] width 51 height 26
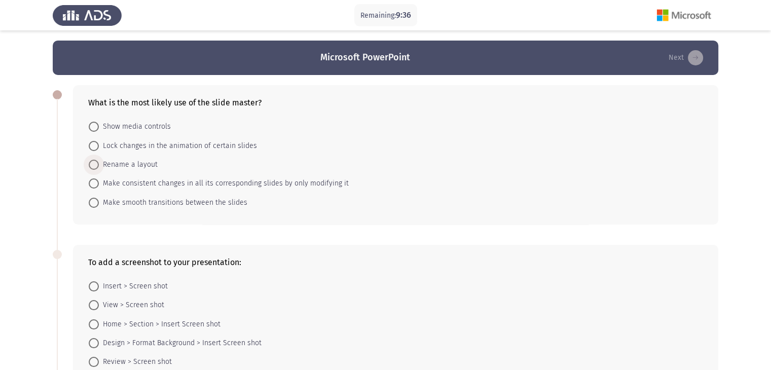
click at [93, 164] on span at bounding box center [94, 165] width 10 height 10
click at [93, 164] on input "Rename a layout" at bounding box center [94, 165] width 10 height 10
radio input "true"
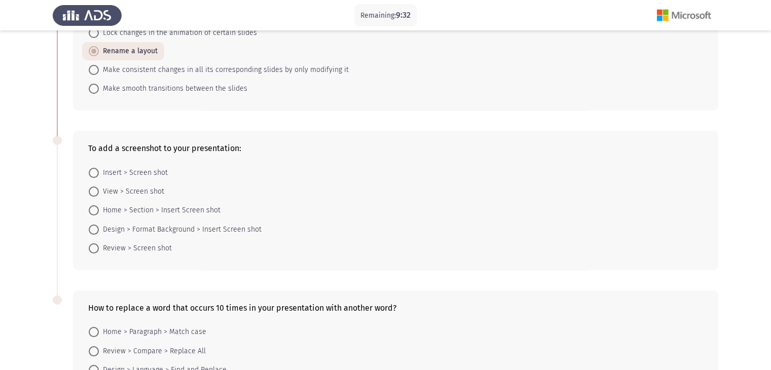
scroll to position [122, 0]
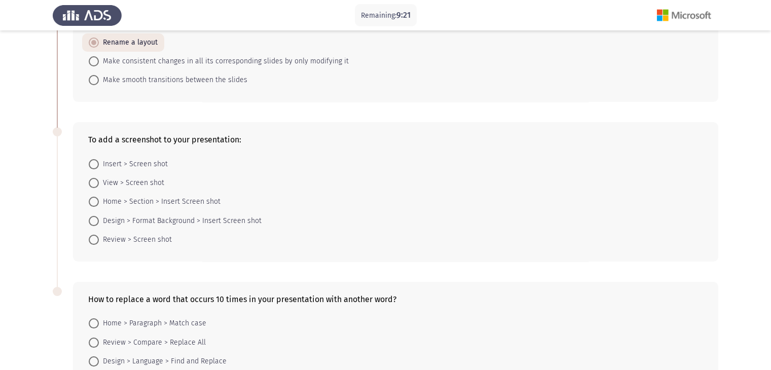
click at [95, 181] on span at bounding box center [94, 183] width 10 height 10
click at [95, 181] on input "View > Screen shot" at bounding box center [94, 183] width 10 height 10
radio input "true"
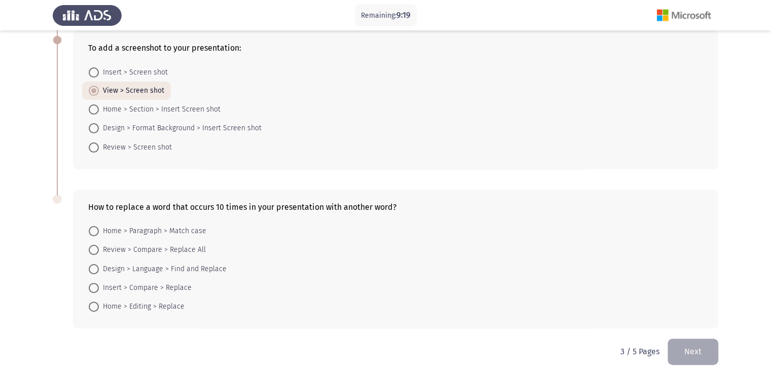
scroll to position [222, 0]
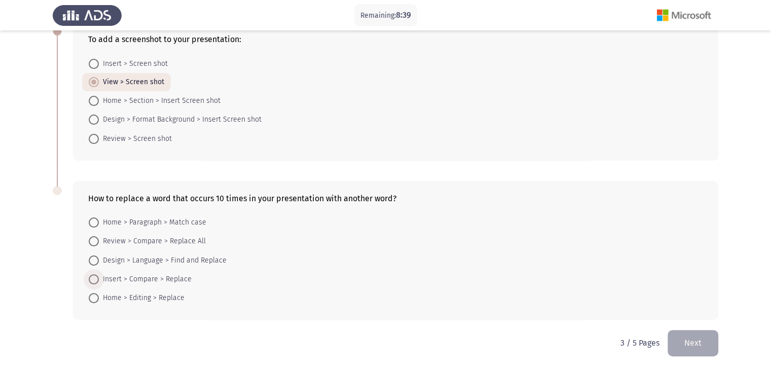
click at [90, 282] on span at bounding box center [94, 279] width 10 height 10
click at [90, 282] on input "Insert > Compare > Replace" at bounding box center [94, 279] width 10 height 10
radio input "true"
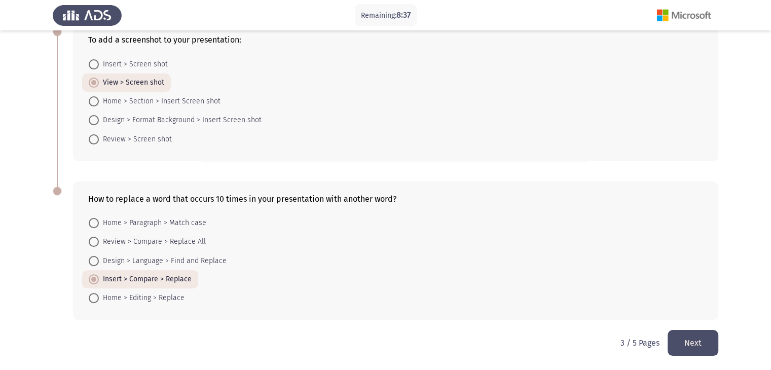
click at [706, 333] on button "Next" at bounding box center [693, 343] width 51 height 26
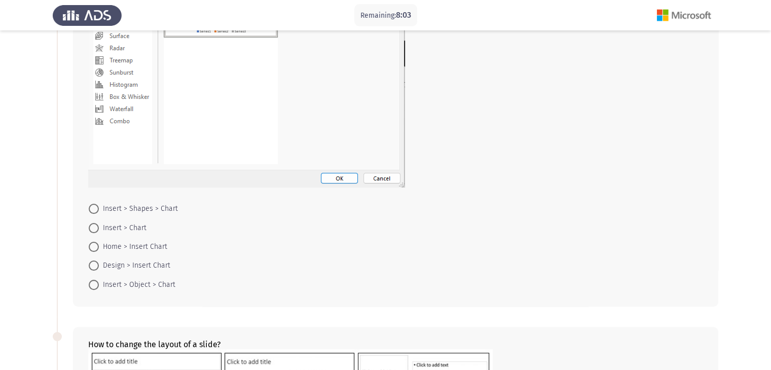
scroll to position [203, 0]
click at [135, 210] on span "Insert > Shapes > Chart" at bounding box center [138, 207] width 79 height 12
click at [99, 210] on input "Insert > Shapes > Chart" at bounding box center [94, 207] width 10 height 10
radio input "true"
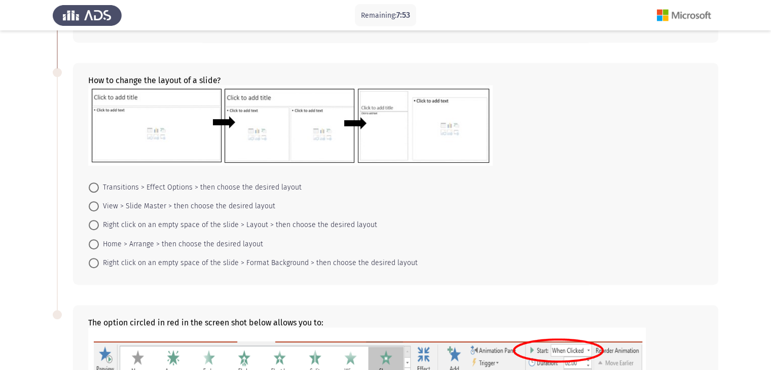
scroll to position [467, 0]
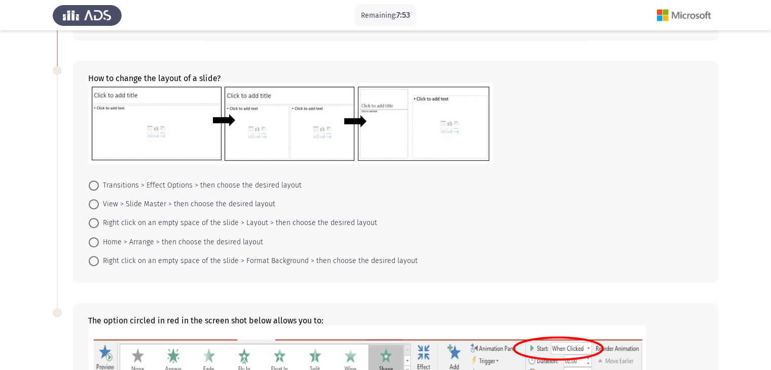
click at [709, 185] on div "How to change the layout of a slide? Transitions > Effect Options > then choose…" at bounding box center [396, 172] width 646 height 222
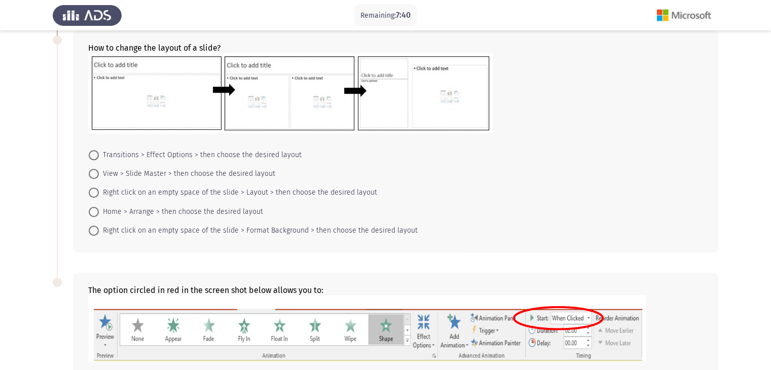
scroll to position [496, 0]
click at [172, 173] on span "View > Slide Master > then choose the desired layout" at bounding box center [187, 175] width 177 height 12
click at [99, 173] on input "View > Slide Master > then choose the desired layout" at bounding box center [94, 175] width 10 height 10
radio input "true"
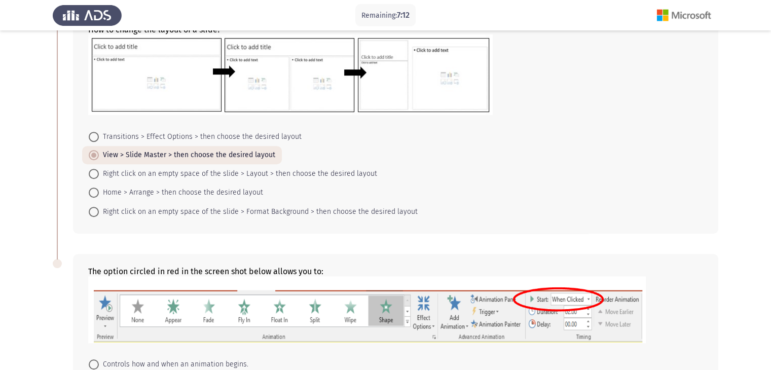
scroll to position [516, 0]
click at [95, 208] on span at bounding box center [94, 211] width 10 height 10
click at [95, 208] on input "Right click on an empty space of the slide > Format Background > then choose th…" at bounding box center [94, 211] width 10 height 10
radio input "true"
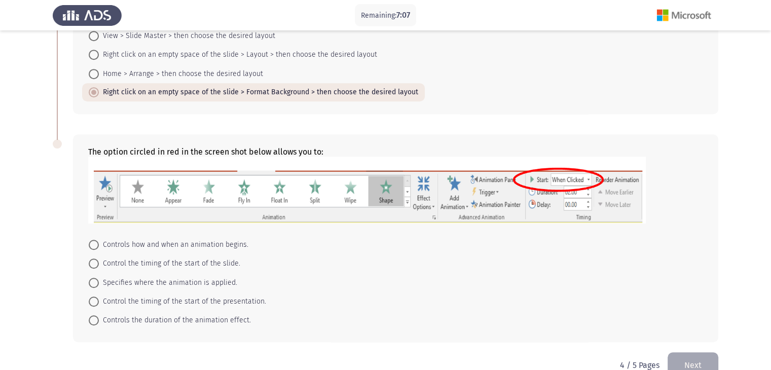
scroll to position [657, 0]
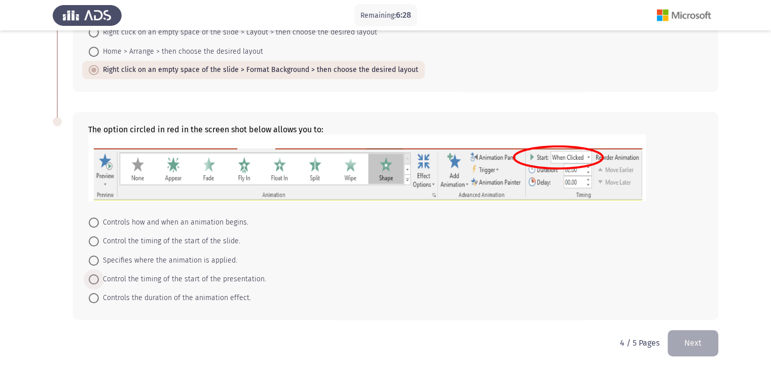
click at [96, 275] on span at bounding box center [94, 279] width 10 height 10
click at [96, 275] on input "Control the timing of the start of the presentation." at bounding box center [94, 279] width 10 height 10
radio input "true"
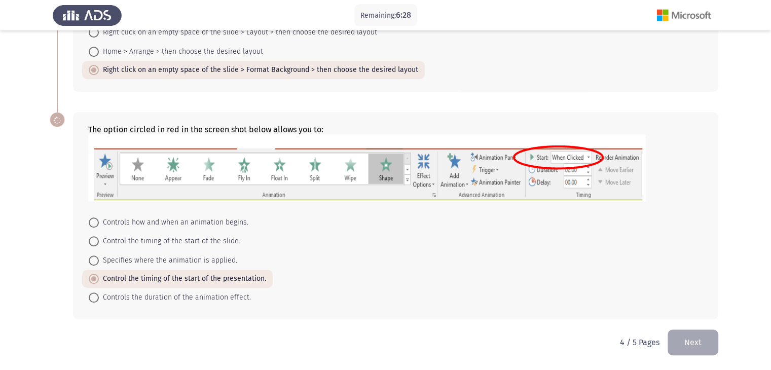
scroll to position [657, 0]
click at [701, 347] on button "Next" at bounding box center [693, 343] width 51 height 26
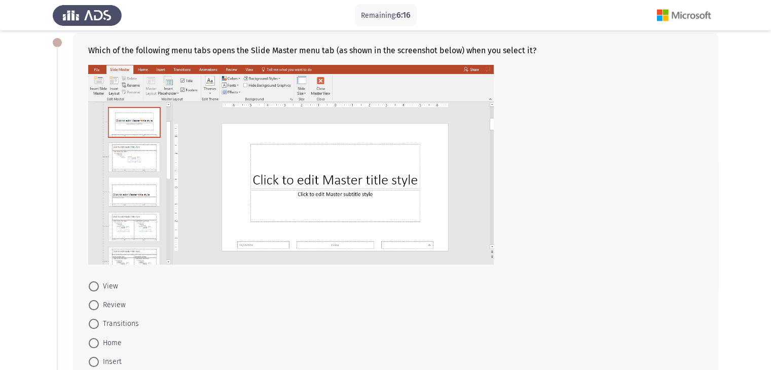
scroll to position [61, 0]
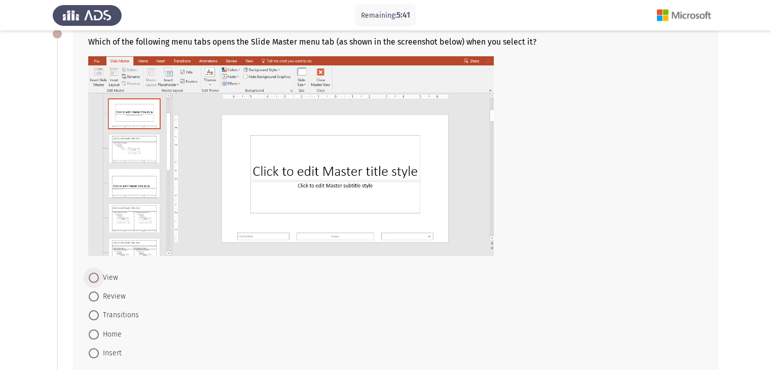
click at [92, 279] on span at bounding box center [94, 278] width 10 height 10
click at [92, 279] on input "View" at bounding box center [94, 278] width 10 height 10
radio input "true"
click at [91, 331] on span at bounding box center [94, 334] width 10 height 10
click at [91, 331] on input "Home" at bounding box center [94, 334] width 10 height 10
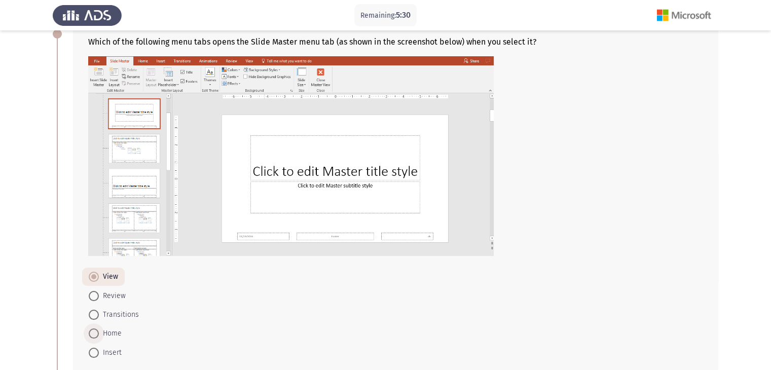
radio input "true"
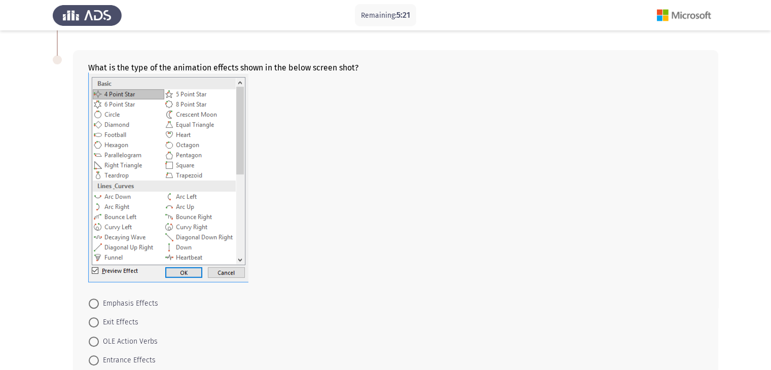
scroll to position [426, 0]
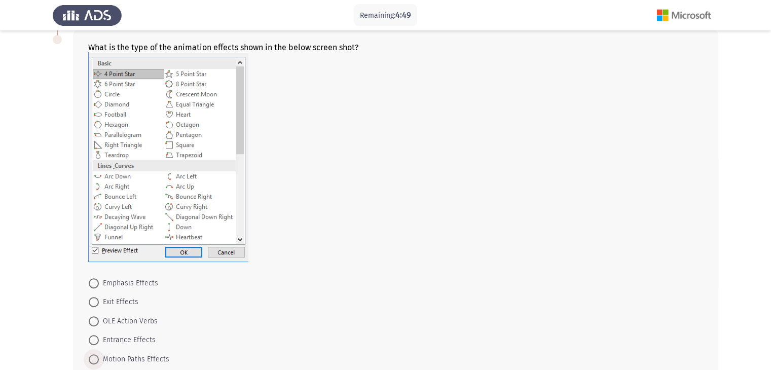
click at [95, 359] on span at bounding box center [94, 360] width 10 height 10
click at [95, 359] on input "Motion Paths Effects" at bounding box center [94, 360] width 10 height 10
radio input "true"
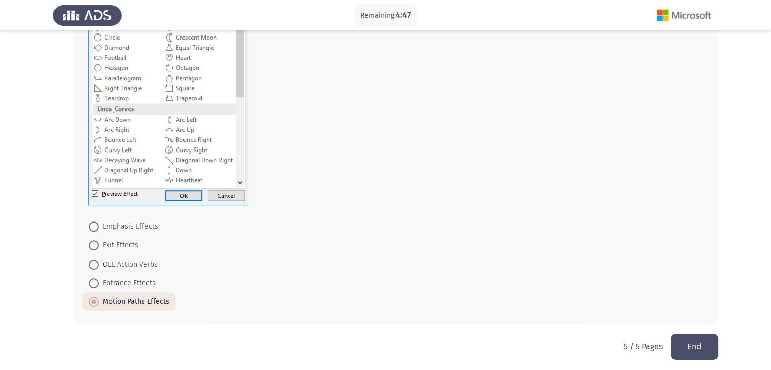
scroll to position [487, 0]
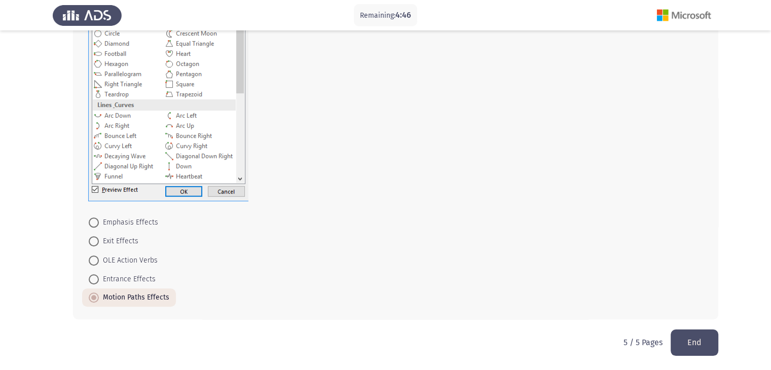
click at [696, 348] on button "End" at bounding box center [695, 343] width 48 height 26
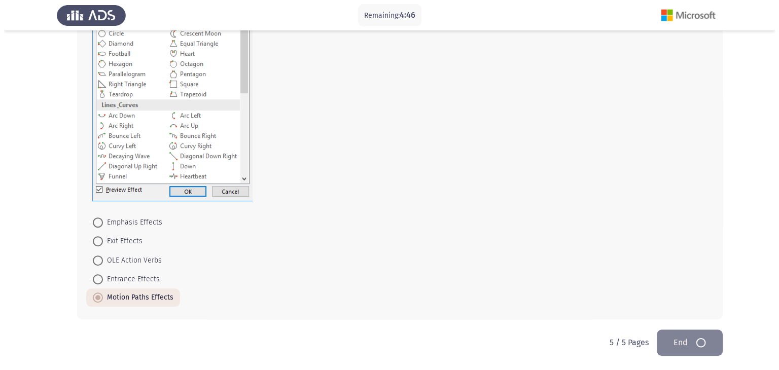
scroll to position [0, 0]
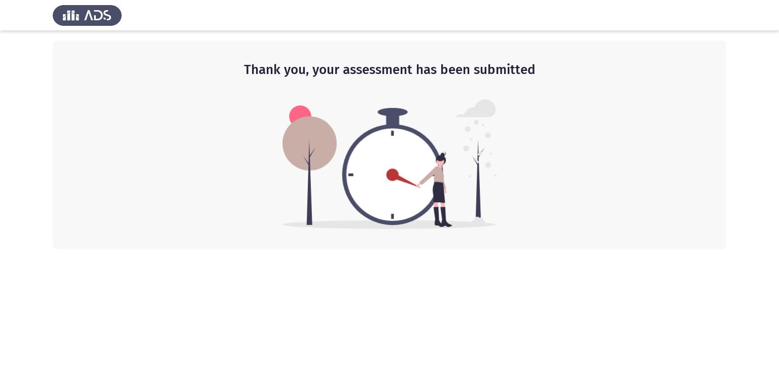
click at [98, 18] on img at bounding box center [87, 15] width 69 height 28
